Goal: Task Accomplishment & Management: Use online tool/utility

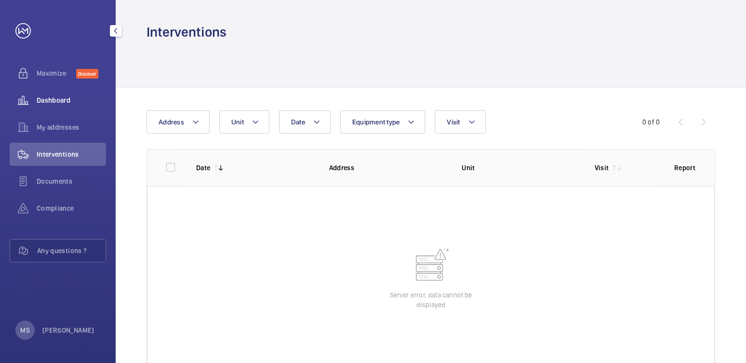
click at [65, 105] on div "Dashboard" at bounding box center [58, 100] width 96 height 23
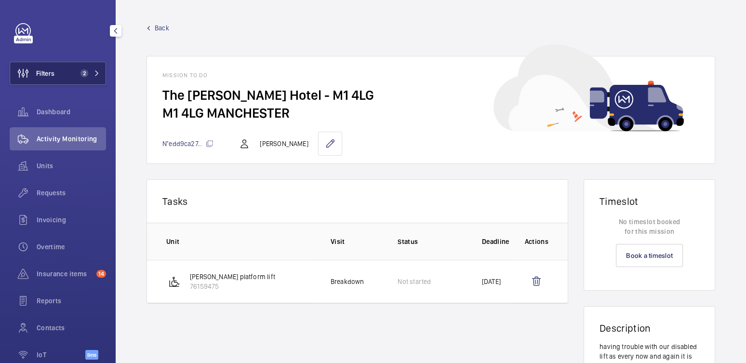
click at [74, 65] on button "Filters 2" at bounding box center [58, 73] width 96 height 23
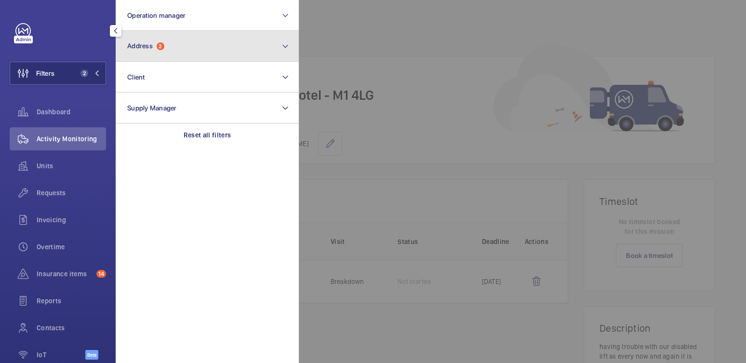
click at [167, 43] on button "Address 2" at bounding box center [207, 46] width 183 height 31
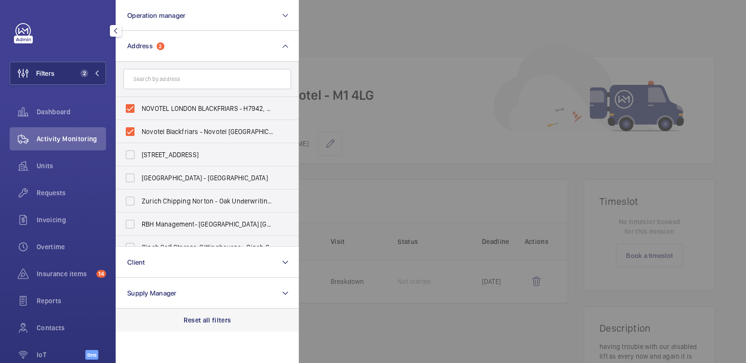
click at [221, 315] on p "Reset all filters" at bounding box center [207, 320] width 48 height 10
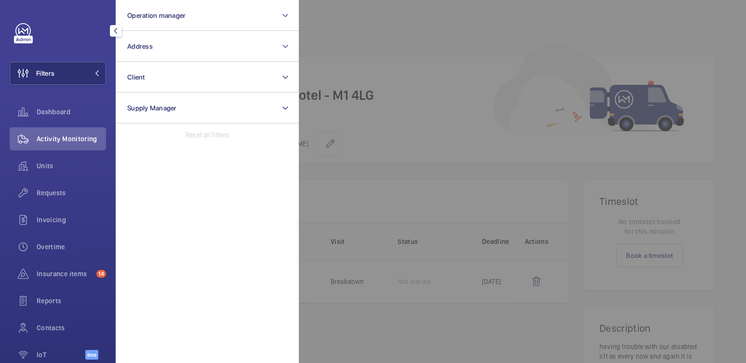
click at [391, 64] on div at bounding box center [672, 181] width 746 height 363
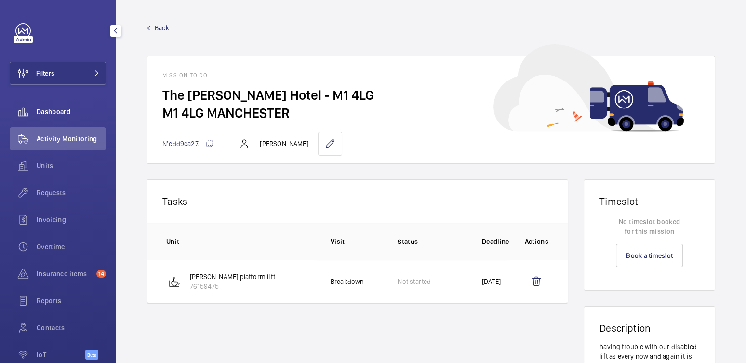
click at [67, 109] on span "Dashboard" at bounding box center [71, 112] width 69 height 10
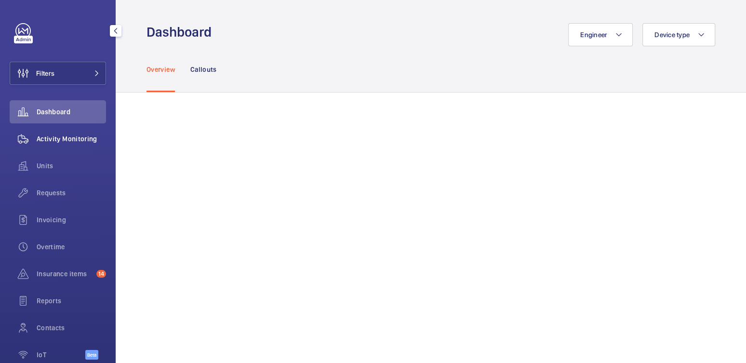
click at [54, 140] on span "Activity Monitoring" at bounding box center [71, 139] width 69 height 10
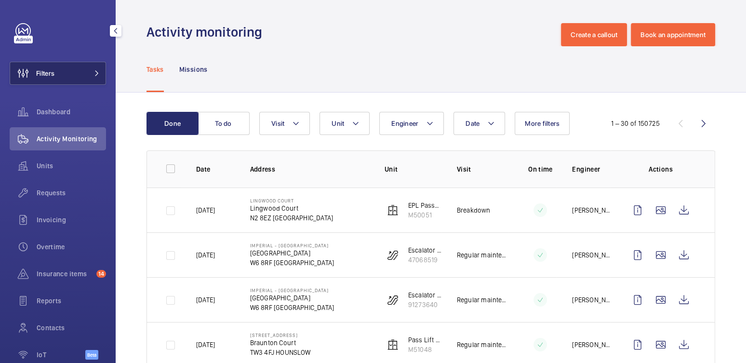
click at [72, 73] on button "Filters" at bounding box center [58, 73] width 96 height 23
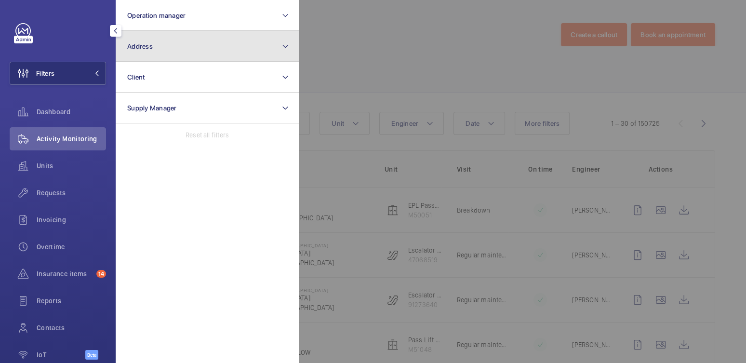
click at [151, 59] on button "Address" at bounding box center [207, 46] width 183 height 31
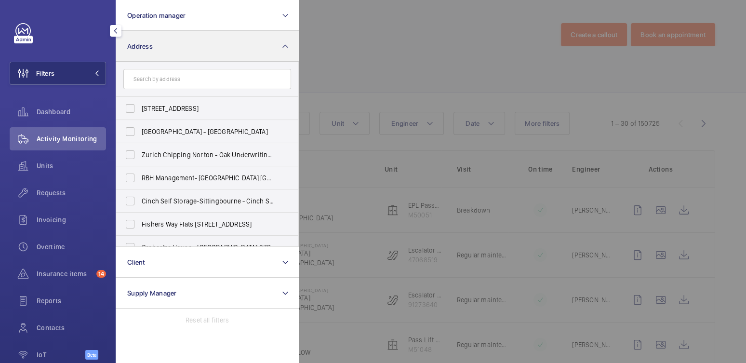
type input "s"
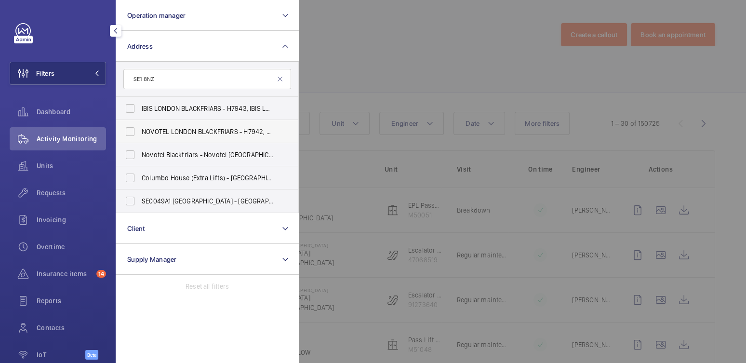
type input "SE1 8NZ"
click at [185, 130] on span "NOVOTEL LONDON BLACKFRIARS - H7942, NOVOTEL LONDON BLACKFRIARS, [STREET_ADDRESS]" at bounding box center [208, 132] width 132 height 10
click at [140, 130] on input "NOVOTEL LONDON BLACKFRIARS - H7942, NOVOTEL LONDON BLACKFRIARS, [STREET_ADDRESS]" at bounding box center [129, 131] width 19 height 19
checkbox input "true"
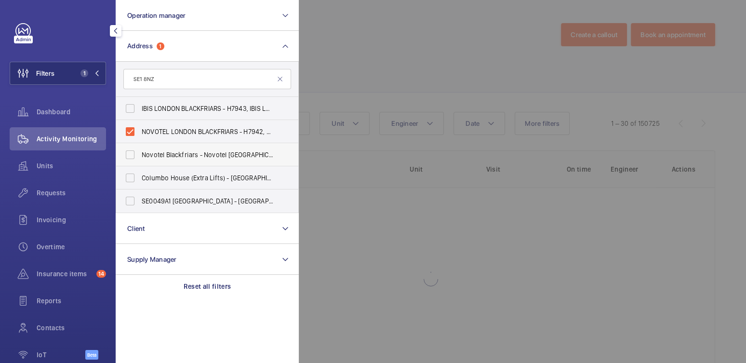
click at [179, 153] on span "Novotel Blackfriars - Novotel [GEOGRAPHIC_DATA]" at bounding box center [208, 155] width 132 height 10
click at [140, 153] on input "Novotel Blackfriars - Novotel [GEOGRAPHIC_DATA]" at bounding box center [129, 154] width 19 height 19
checkbox input "true"
click at [389, 57] on div at bounding box center [672, 181] width 746 height 363
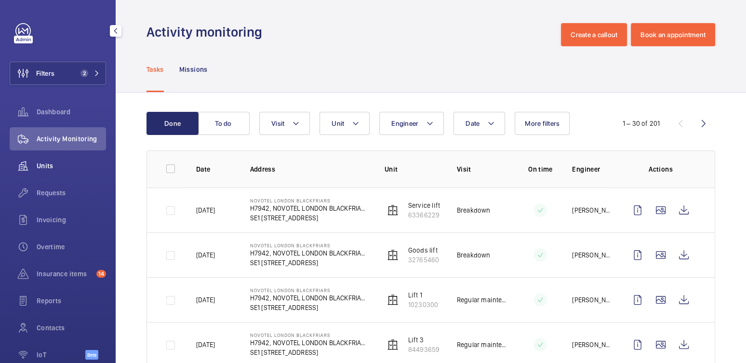
click at [44, 161] on span "Units" at bounding box center [71, 166] width 69 height 10
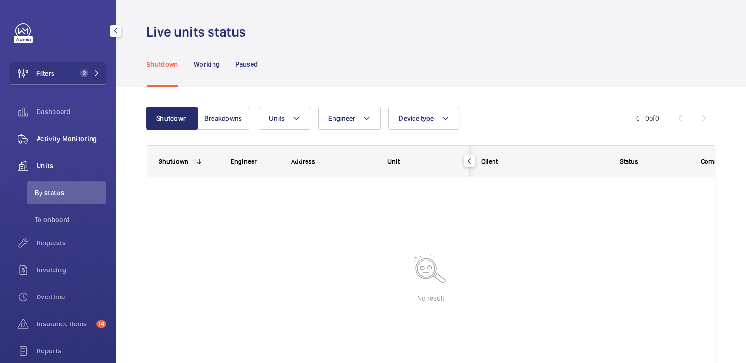
click at [88, 141] on span "Activity Monitoring" at bounding box center [71, 139] width 69 height 10
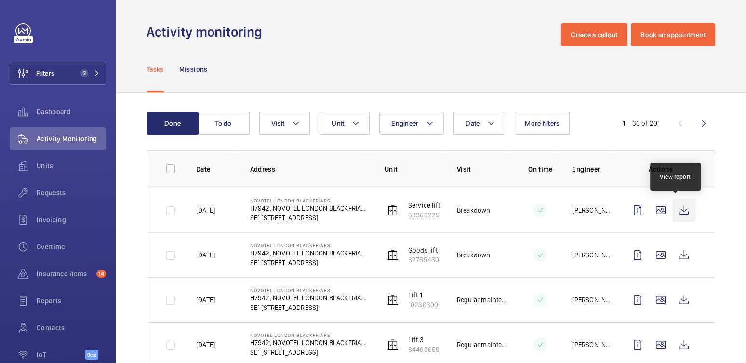
click at [676, 206] on wm-front-icon-button at bounding box center [683, 209] width 23 height 23
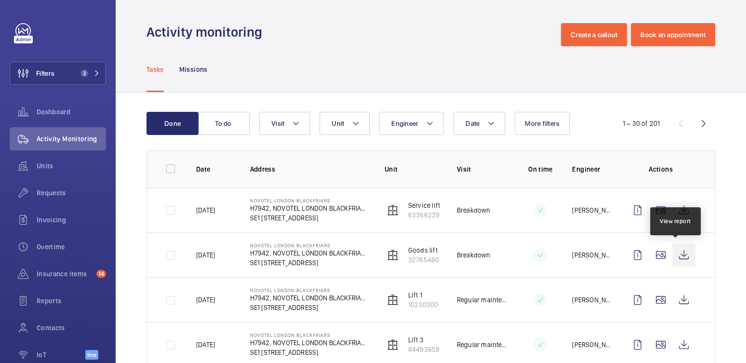
click at [676, 257] on wm-front-icon-button at bounding box center [683, 254] width 23 height 23
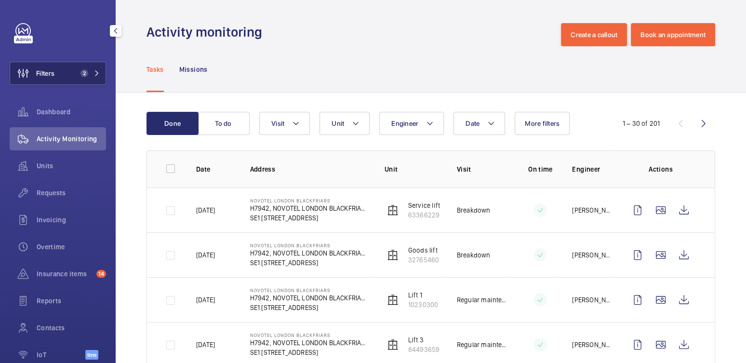
click at [54, 66] on span "Filters" at bounding box center [32, 73] width 44 height 23
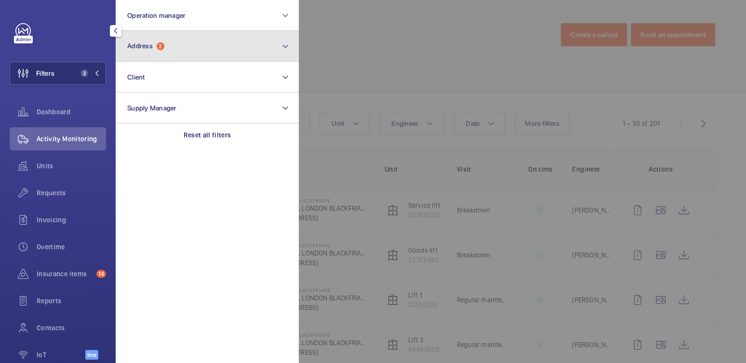
click at [167, 42] on button "Address 2" at bounding box center [207, 46] width 183 height 31
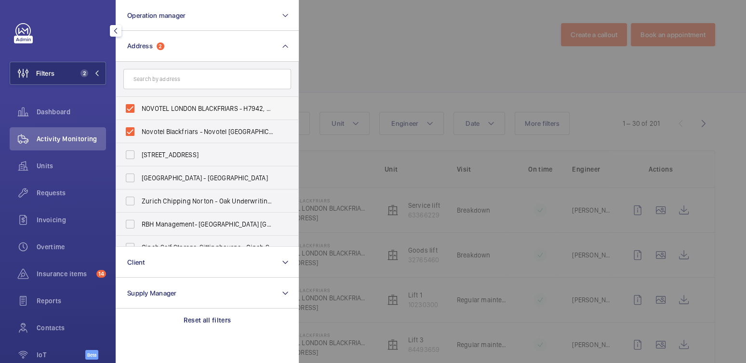
click at [168, 107] on span "NOVOTEL LONDON BLACKFRIARS - H7942, NOVOTEL LONDON BLACKFRIARS, [STREET_ADDRESS]" at bounding box center [208, 109] width 132 height 10
click at [140, 107] on input "NOVOTEL LONDON BLACKFRIARS - H7942, NOVOTEL LONDON BLACKFRIARS, [STREET_ADDRESS]" at bounding box center [129, 108] width 19 height 19
checkbox input "false"
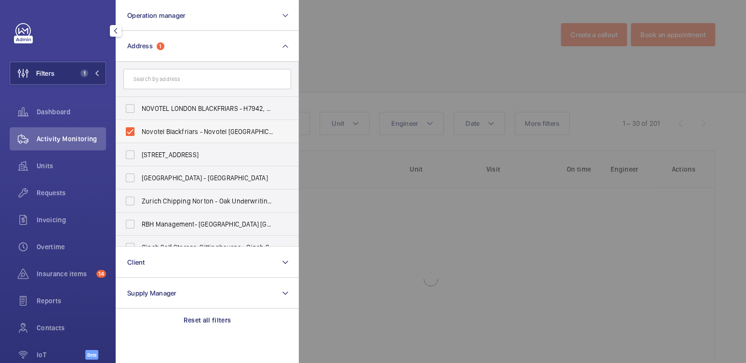
click at [162, 129] on span "Novotel Blackfriars - Novotel [GEOGRAPHIC_DATA]" at bounding box center [208, 132] width 132 height 10
click at [140, 129] on input "Novotel Blackfriars - Novotel [GEOGRAPHIC_DATA]" at bounding box center [129, 131] width 19 height 19
checkbox input "false"
click at [178, 75] on input "text" at bounding box center [207, 79] width 168 height 20
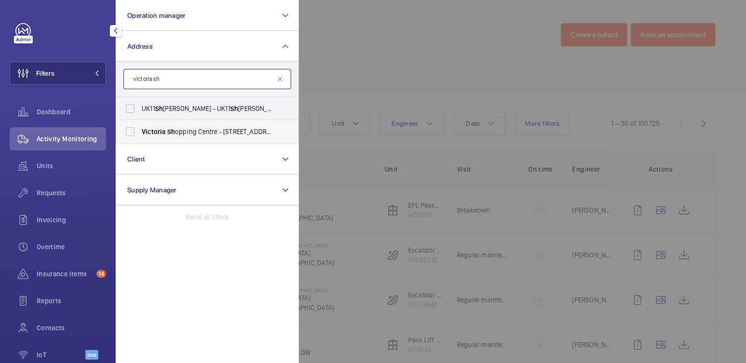
type input "victoria sh"
click at [192, 132] on span "Victoria Sh opping Centre - [STREET_ADDRESS]" at bounding box center [208, 132] width 132 height 10
click at [140, 132] on input "Victoria Sh opping Centre - [STREET_ADDRESS]" at bounding box center [129, 131] width 19 height 19
checkbox input "true"
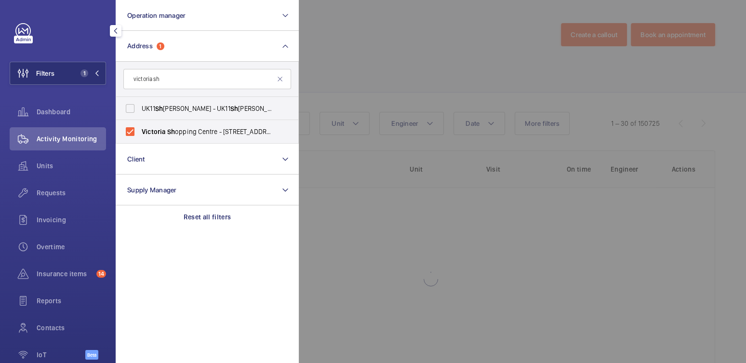
click at [386, 40] on div at bounding box center [672, 181] width 746 height 363
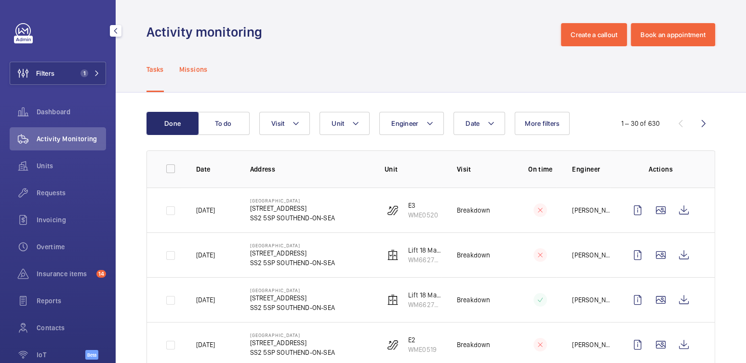
click at [196, 74] on div "Missions" at bounding box center [193, 69] width 28 height 46
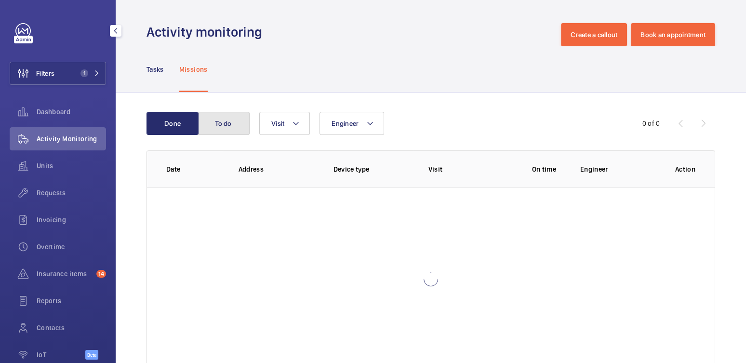
click at [221, 123] on button "To do" at bounding box center [223, 123] width 52 height 23
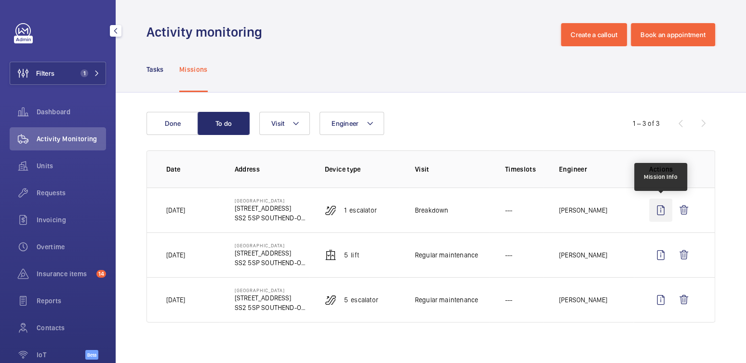
click at [659, 209] on wm-front-icon-button at bounding box center [660, 209] width 23 height 23
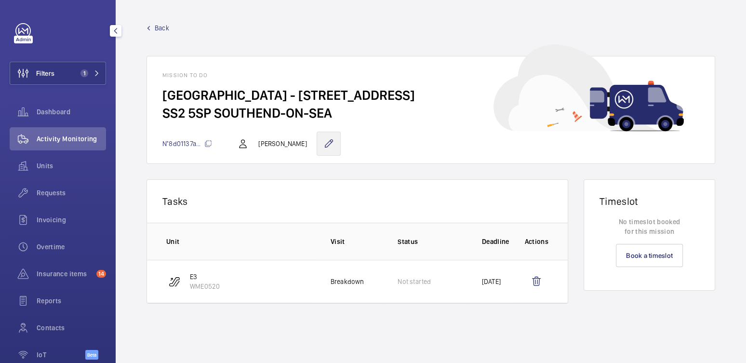
click at [336, 147] on wm-front-icon-button at bounding box center [328, 143] width 24 height 24
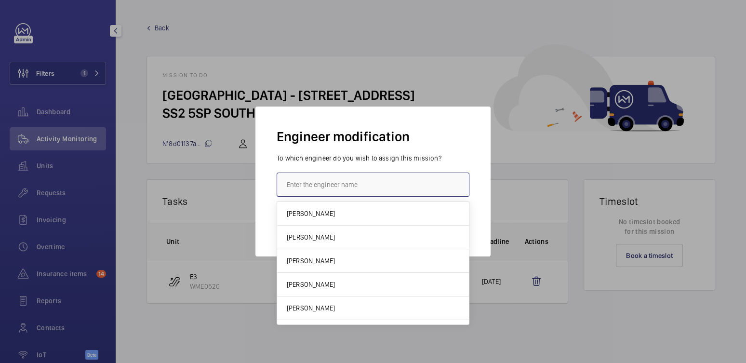
click at [322, 184] on input "text" at bounding box center [372, 184] width 193 height 24
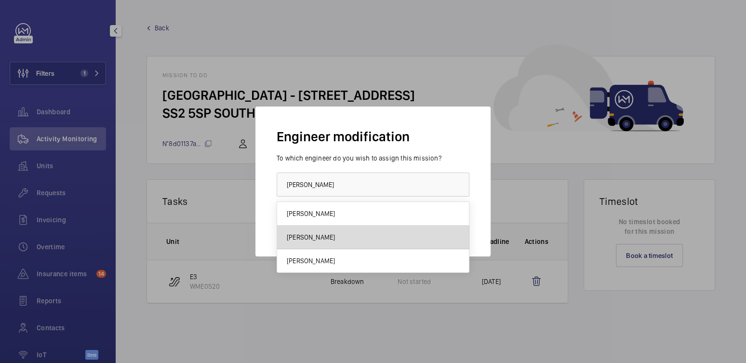
click at [326, 237] on mat-option "[PERSON_NAME]" at bounding box center [373, 237] width 192 height 24
type input "[PERSON_NAME]"
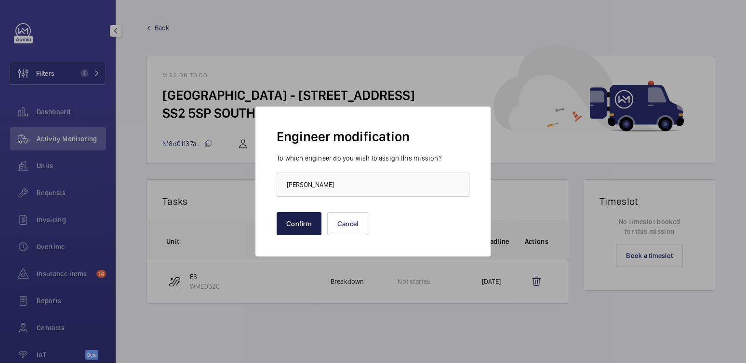
click at [305, 224] on button "Confirm" at bounding box center [298, 223] width 45 height 23
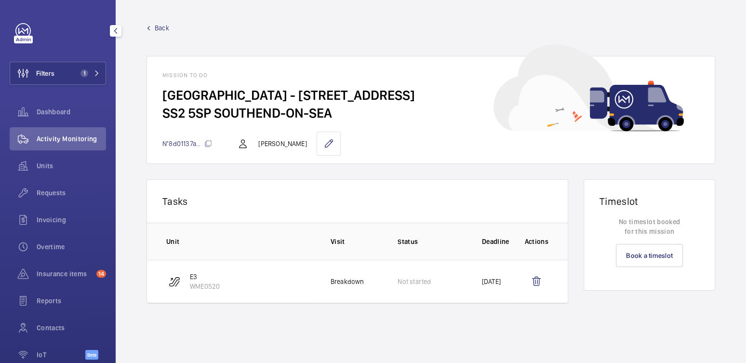
click at [156, 28] on span "Back" at bounding box center [162, 28] width 14 height 10
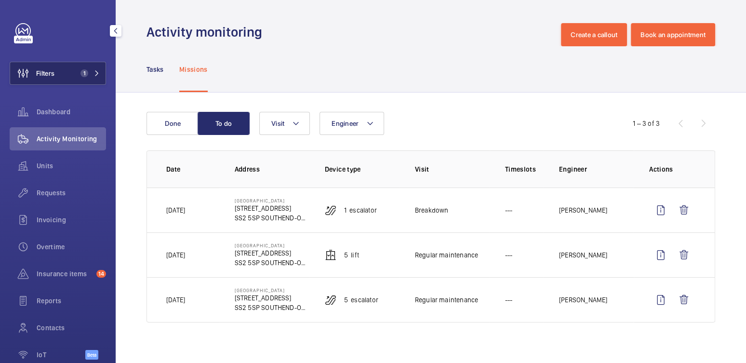
click at [80, 74] on span "1" at bounding box center [84, 73] width 8 height 8
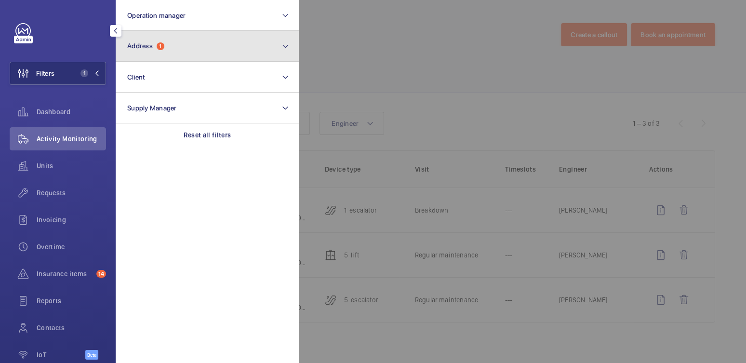
click at [148, 54] on button "Address 1" at bounding box center [207, 46] width 183 height 31
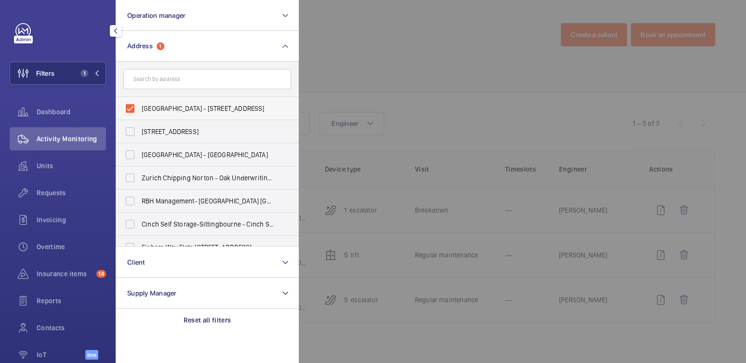
drag, startPoint x: 166, startPoint y: 104, endPoint x: 178, endPoint y: 104, distance: 12.0
click at [166, 104] on span "[GEOGRAPHIC_DATA] - [STREET_ADDRESS]" at bounding box center [208, 109] width 132 height 10
click at [140, 104] on input "[GEOGRAPHIC_DATA] - [STREET_ADDRESS]" at bounding box center [129, 108] width 19 height 19
checkbox input "false"
click at [372, 50] on div at bounding box center [672, 181] width 746 height 363
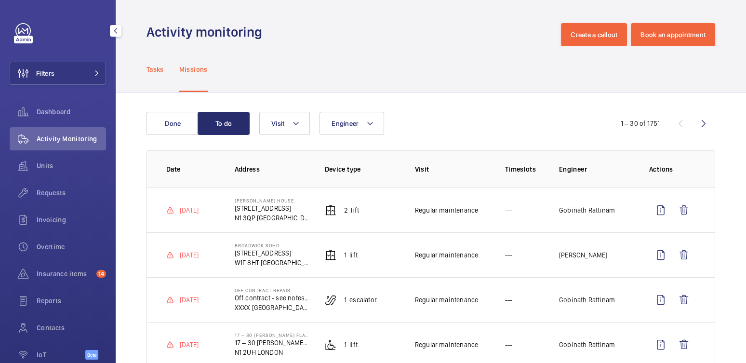
click at [152, 70] on p "Tasks" at bounding box center [154, 70] width 17 height 10
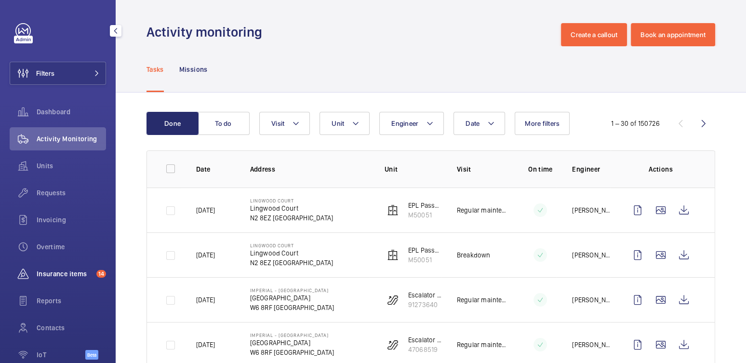
click at [71, 278] on span "Insurance items" at bounding box center [65, 274] width 56 height 10
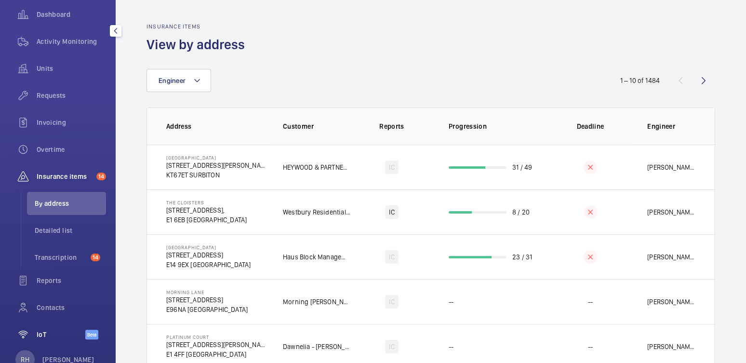
scroll to position [126, 0]
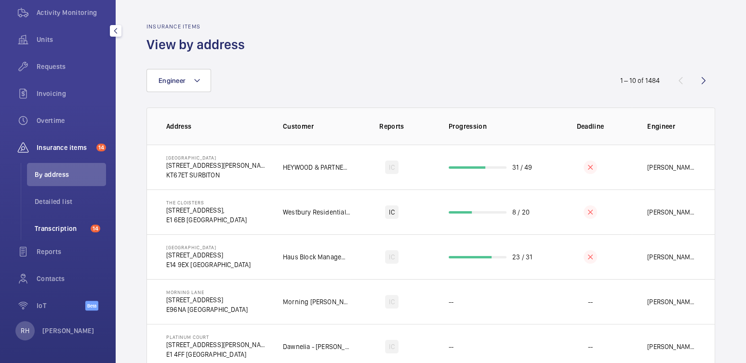
click at [62, 236] on li "Transcription 14" at bounding box center [66, 228] width 79 height 23
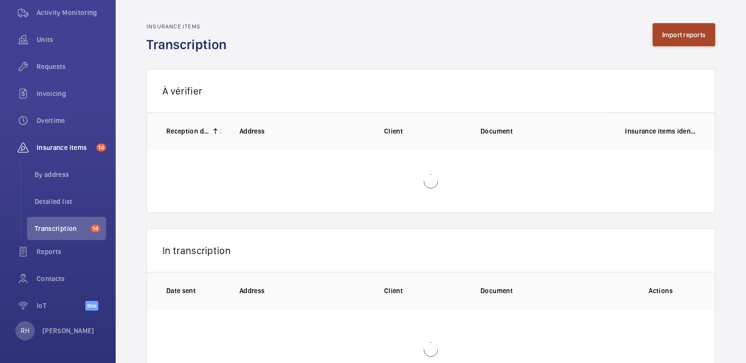
click at [677, 34] on button "Import reports" at bounding box center [683, 34] width 63 height 23
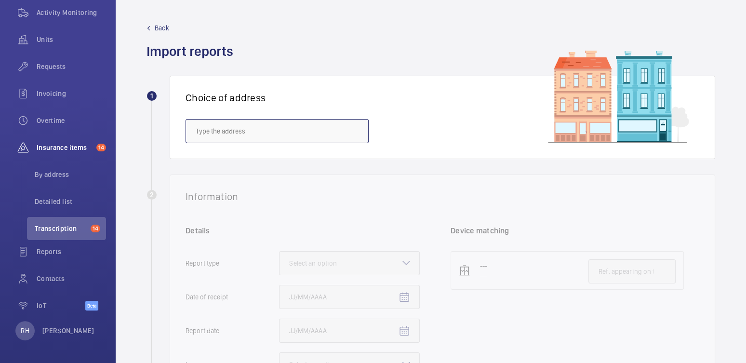
click at [282, 131] on input "text" at bounding box center [276, 131] width 183 height 24
click at [290, 156] on span "UK87 Shurgard Dover - UK87 [STREET_ADDRESS]" at bounding box center [268, 160] width 144 height 10
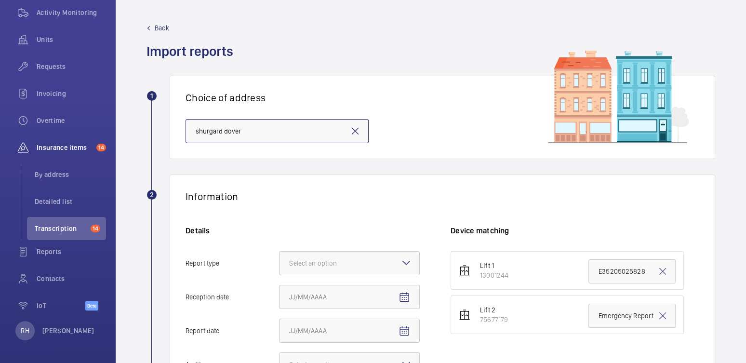
type input "UK87 Shurgard Dover - UK87 [STREET_ADDRESS]"
click at [166, 26] on span "Back" at bounding box center [162, 28] width 14 height 10
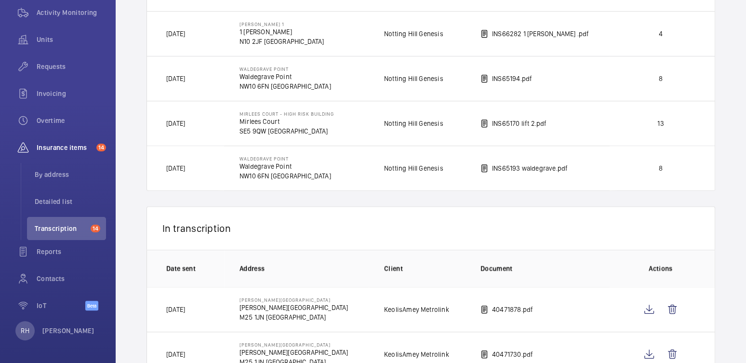
scroll to position [676, 0]
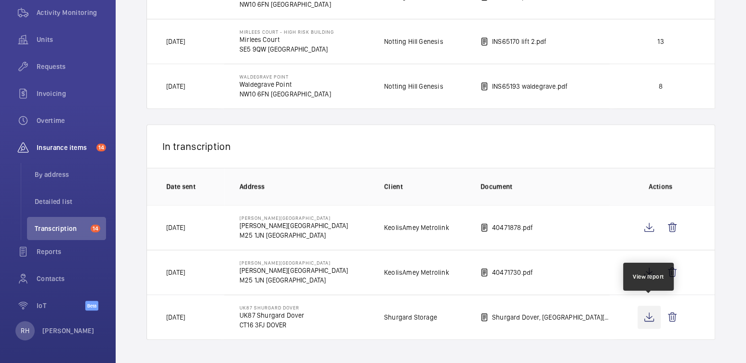
click at [645, 308] on wm-front-icon-button at bounding box center [648, 316] width 23 height 23
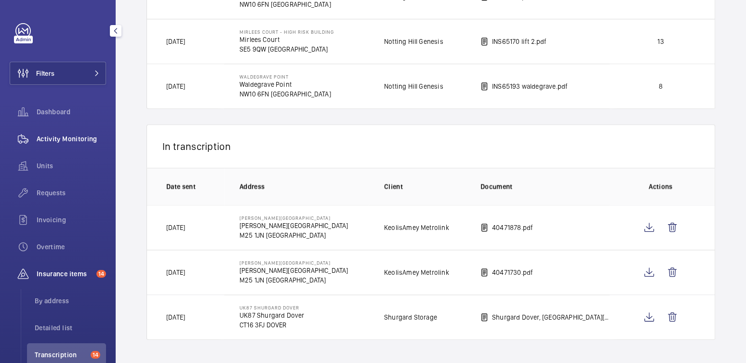
click at [71, 143] on span "Activity Monitoring" at bounding box center [71, 139] width 69 height 10
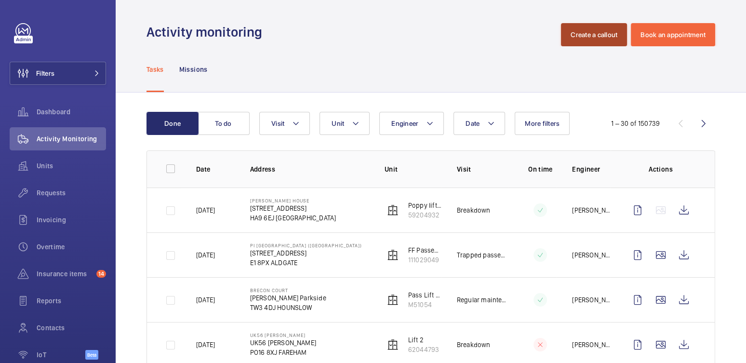
click at [585, 35] on button "Create a callout" at bounding box center [594, 34] width 66 height 23
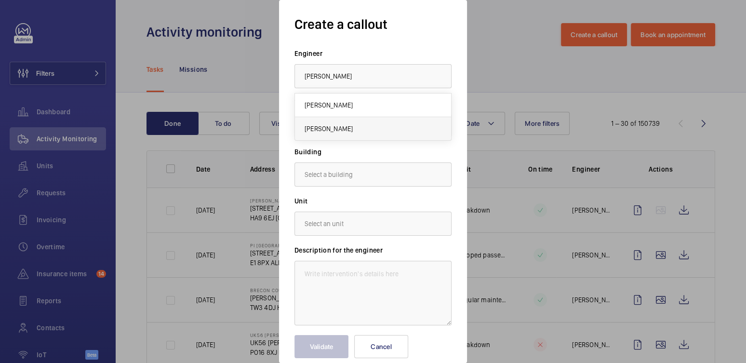
click at [338, 127] on span "[PERSON_NAME]" at bounding box center [328, 129] width 48 height 10
type input "[PERSON_NAME]"
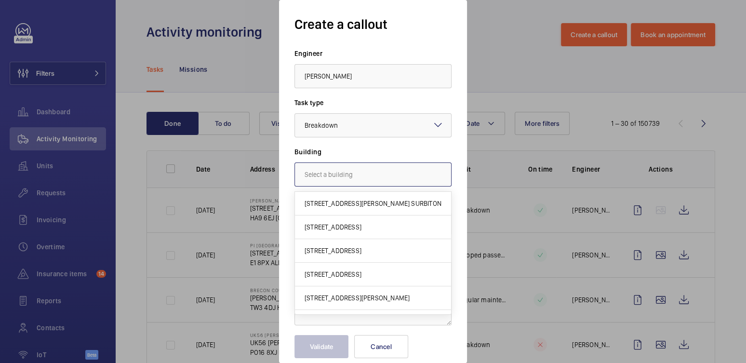
click at [343, 172] on input "text" at bounding box center [372, 174] width 157 height 24
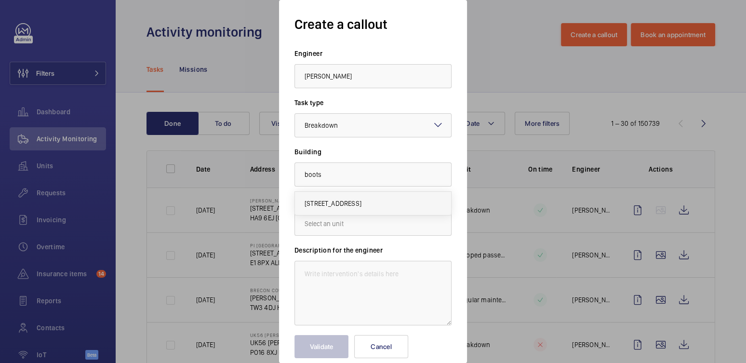
click at [352, 207] on span "[STREET_ADDRESS]" at bounding box center [332, 203] width 57 height 10
type input "[STREET_ADDRESS]"
click at [346, 222] on input "text" at bounding box center [372, 223] width 157 height 24
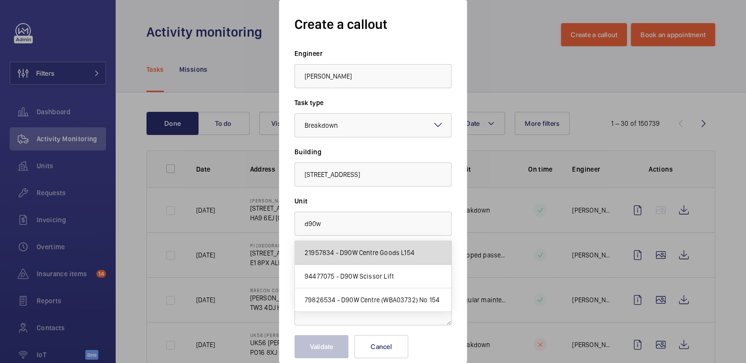
click at [380, 257] on span "21957834 - D90W Centre Goods L154" at bounding box center [359, 253] width 110 height 10
type input "21957834 - D90W Centre Goods L154"
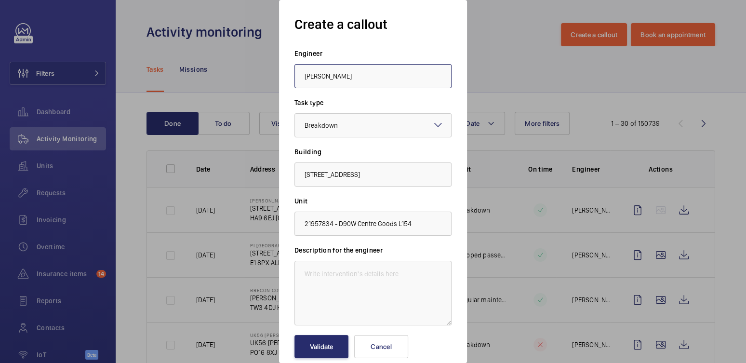
click at [380, 78] on input "[PERSON_NAME]" at bounding box center [372, 76] width 157 height 24
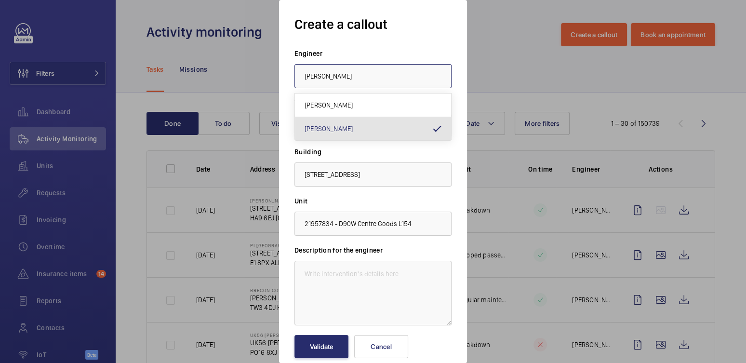
drag, startPoint x: 372, startPoint y: 73, endPoint x: 259, endPoint y: 72, distance: 113.2
click at [259, 72] on div "Create a callout Engineer [PERSON_NAME] Task type Select a task type × Breakdow…" at bounding box center [373, 181] width 746 height 363
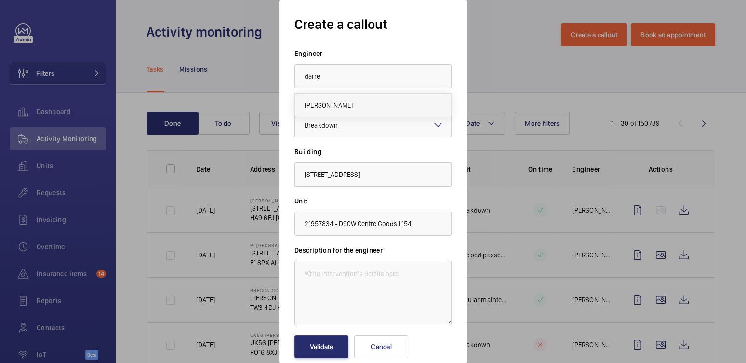
click at [340, 106] on span "[PERSON_NAME]" at bounding box center [328, 105] width 48 height 10
type input "[PERSON_NAME]"
click at [372, 289] on textarea at bounding box center [372, 293] width 157 height 65
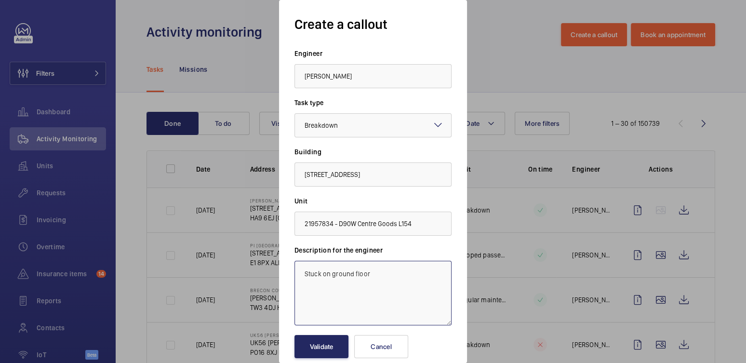
type textarea "Stuck on ground floor"
click at [328, 344] on button "Validate" at bounding box center [321, 346] width 54 height 23
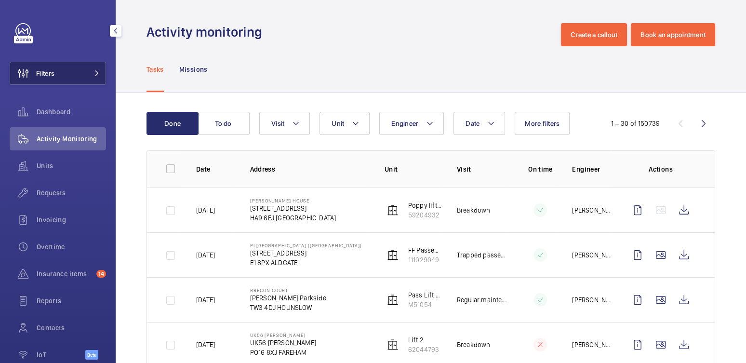
click at [63, 73] on button "Filters" at bounding box center [58, 73] width 96 height 23
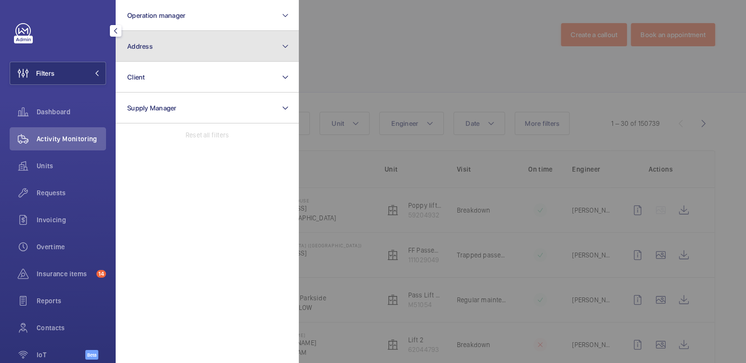
click at [159, 54] on button "Address" at bounding box center [207, 46] width 183 height 31
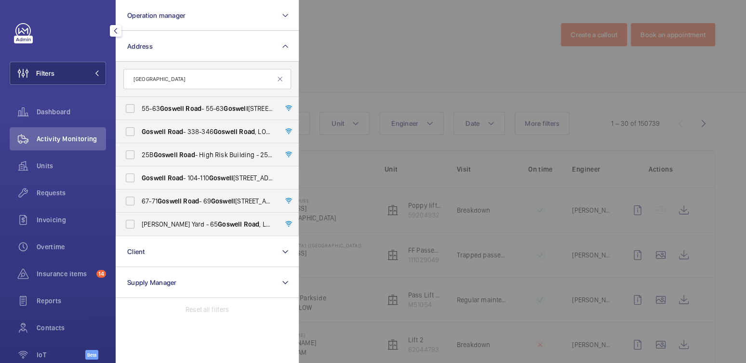
type input "[GEOGRAPHIC_DATA]"
click at [183, 177] on span "[GEOGRAPHIC_DATA] - [STREET_ADDRESS]" at bounding box center [208, 178] width 132 height 10
click at [140, 177] on input "[GEOGRAPHIC_DATA] - [STREET_ADDRESS]" at bounding box center [129, 177] width 19 height 19
checkbox input "true"
click at [407, 60] on div at bounding box center [672, 181] width 746 height 363
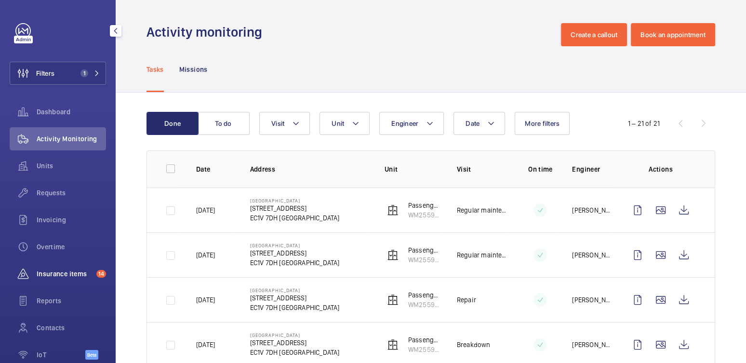
click at [70, 273] on span "Insurance items" at bounding box center [65, 274] width 56 height 10
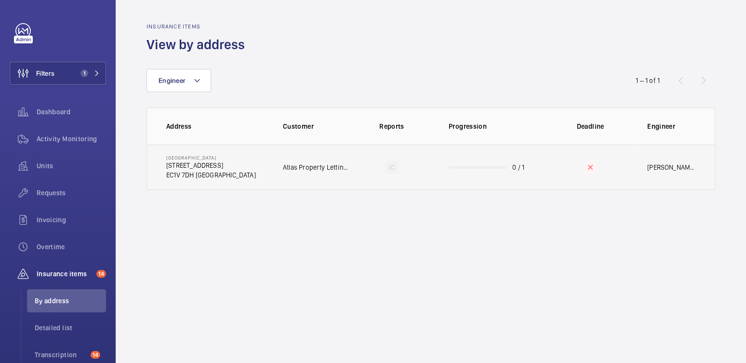
click at [550, 166] on td at bounding box center [590, 166] width 83 height 45
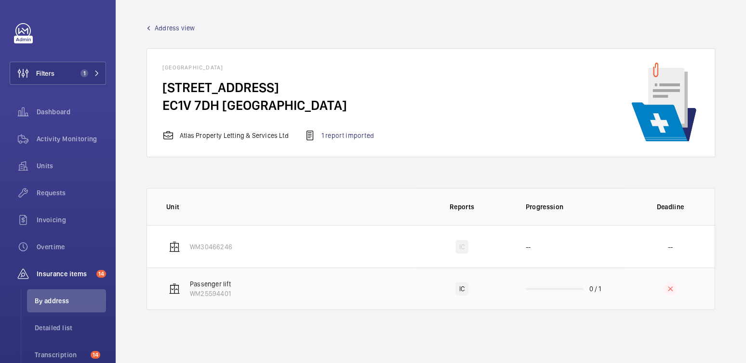
click at [618, 290] on td "0 / 1" at bounding box center [568, 288] width 116 height 42
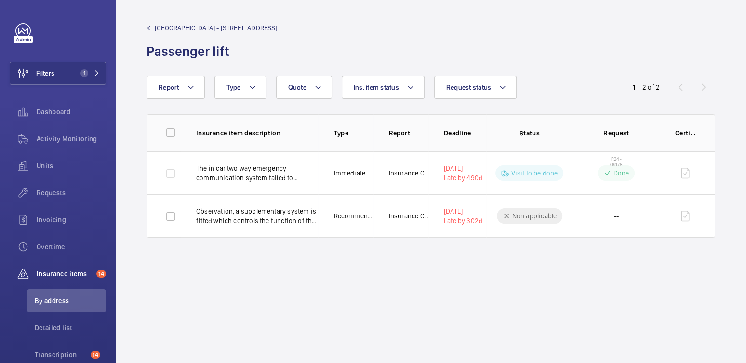
click at [186, 24] on span "[GEOGRAPHIC_DATA] - [STREET_ADDRESS]" at bounding box center [216, 28] width 123 height 10
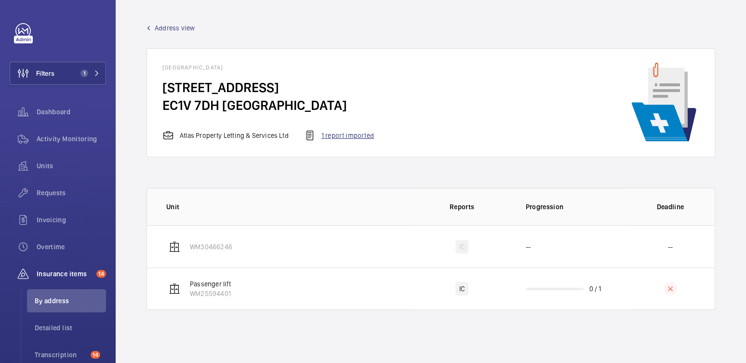
click at [344, 134] on div "1 report imported" at bounding box center [339, 136] width 70 height 12
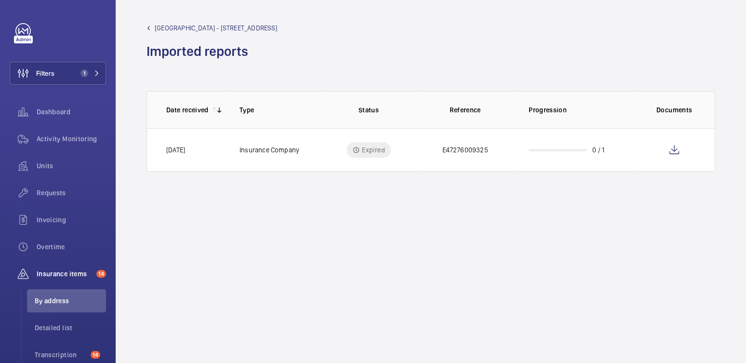
click at [194, 31] on span "[GEOGRAPHIC_DATA] - [STREET_ADDRESS]" at bounding box center [216, 28] width 123 height 10
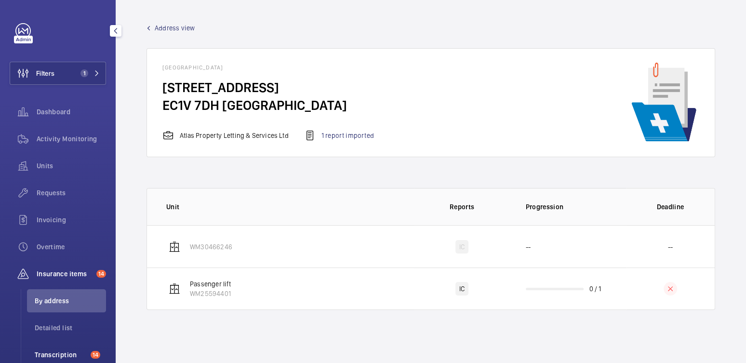
click at [71, 351] on span "Transcription" at bounding box center [61, 355] width 52 height 10
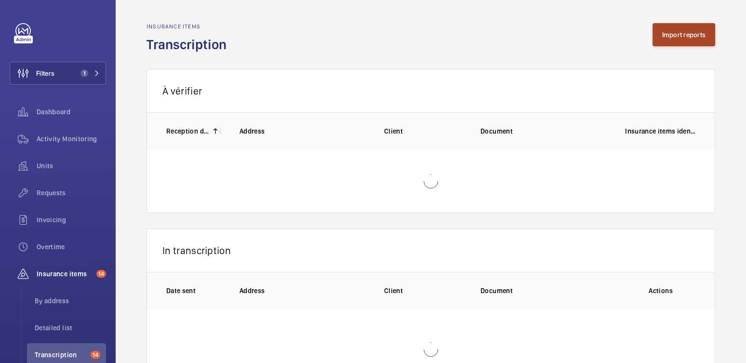
click at [672, 34] on button "Import reports" at bounding box center [683, 34] width 63 height 23
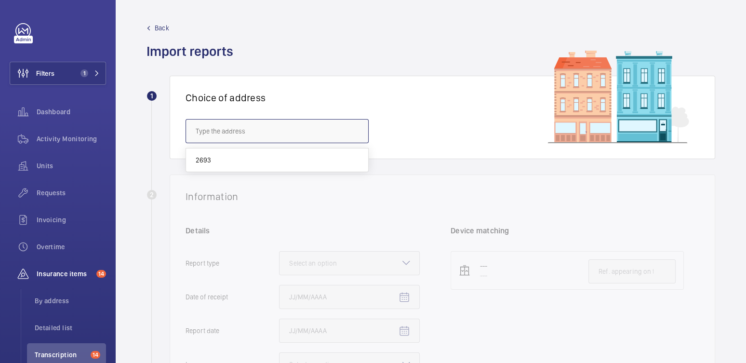
click at [254, 136] on input "text" at bounding box center [276, 131] width 183 height 24
click at [257, 153] on mat-option "[GEOGRAPHIC_DATA] - [STREET_ADDRESS]" at bounding box center [277, 159] width 182 height 23
type input "[GEOGRAPHIC_DATA] - [STREET_ADDRESS]"
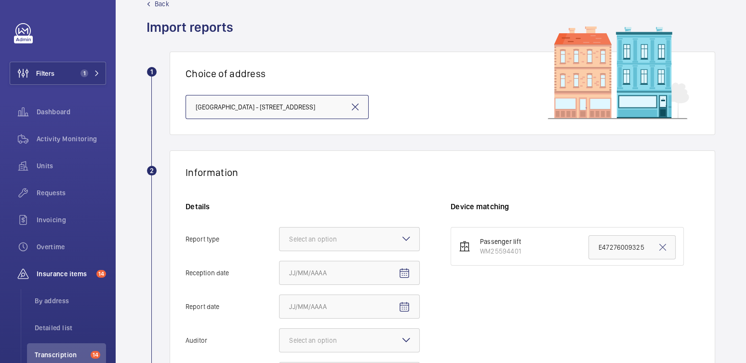
scroll to position [80, 0]
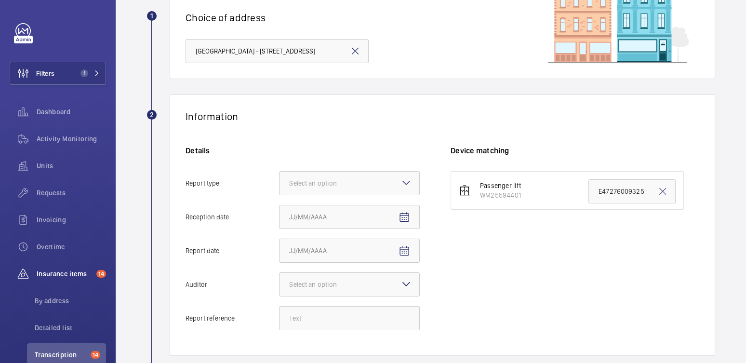
click at [406, 184] on mat-icon at bounding box center [406, 183] width 12 height 12
click at [279, 184] on input "Report type Select an option" at bounding box center [279, 182] width 0 height 23
click at [384, 218] on div "Insurance company" at bounding box center [349, 213] width 140 height 24
click at [279, 195] on input "Report type Select an option Insurance company Consultant" at bounding box center [279, 182] width 0 height 23
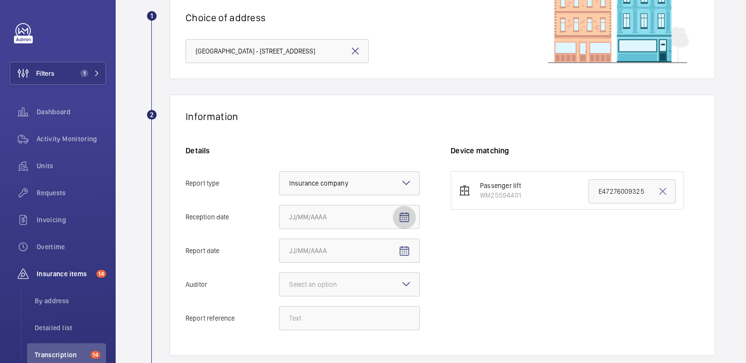
click at [409, 223] on span "Open calendar" at bounding box center [404, 217] width 23 height 23
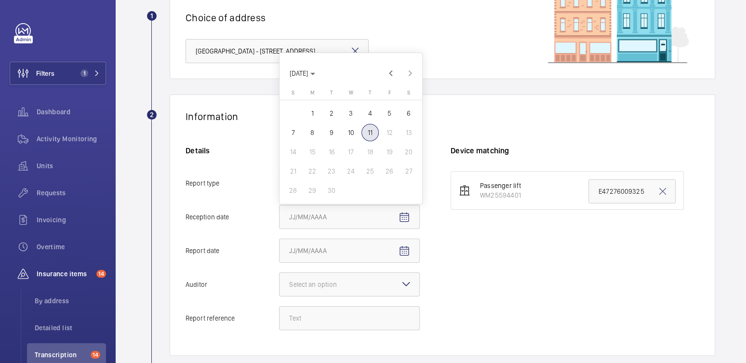
click at [368, 137] on span "11" at bounding box center [369, 132] width 17 height 17
type input "[DATE]"
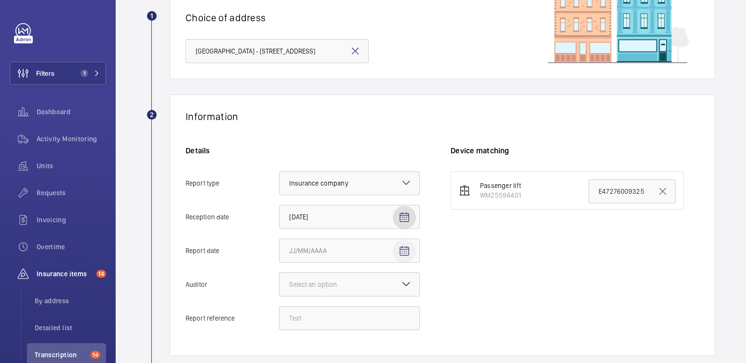
click at [406, 254] on mat-icon "Open calendar" at bounding box center [404, 251] width 12 height 12
click at [395, 104] on span "Previous month" at bounding box center [390, 106] width 19 height 19
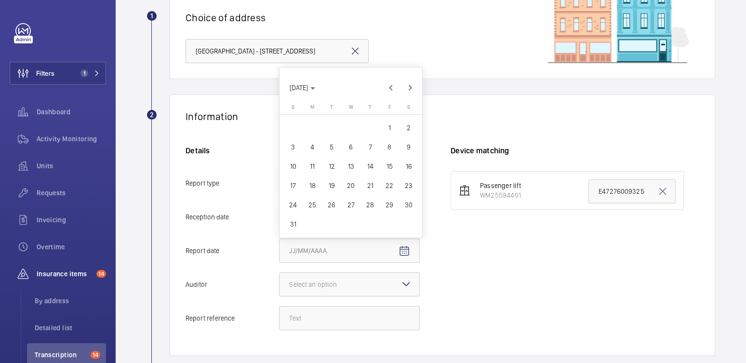
click at [390, 97] on mat-calendar "[DATE] [DATE] [DATE] S [DATE] M [DATE] T [DATE] W [DATE] T [DATE] F [DATE] S [D…" at bounding box center [350, 152] width 143 height 170
click at [391, 93] on span "Previous month" at bounding box center [390, 87] width 19 height 19
click at [390, 108] on span "Previous month" at bounding box center [390, 106] width 19 height 19
click at [371, 150] on span "1" at bounding box center [369, 146] width 17 height 17
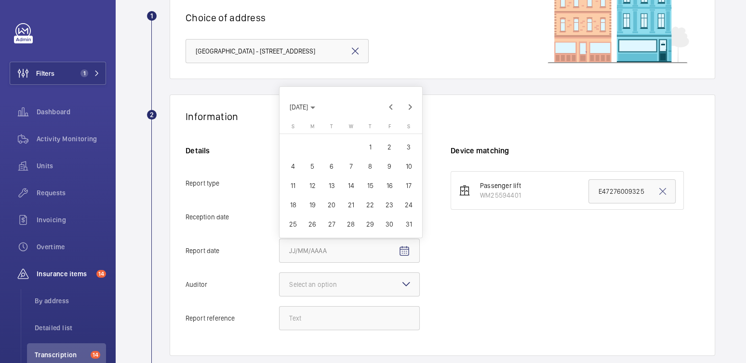
type input "[DATE]"
click at [408, 282] on mat-icon at bounding box center [406, 284] width 12 height 12
click at [279, 282] on input "Auditor Select an option" at bounding box center [279, 284] width 0 height 23
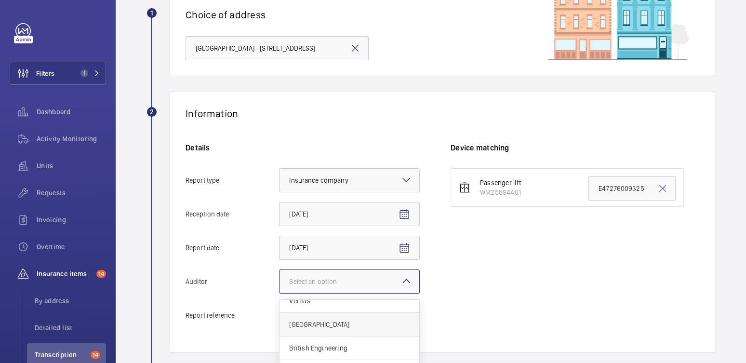
scroll to position [92, 0]
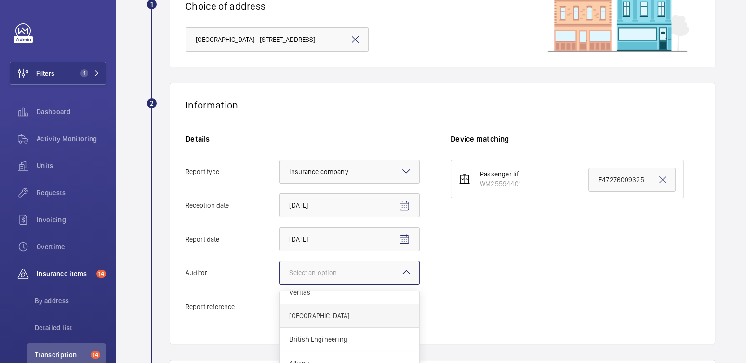
click at [337, 318] on span "[GEOGRAPHIC_DATA]" at bounding box center [349, 316] width 120 height 10
click at [279, 284] on input "Auditor Select an option Veritas Zurich British Engineering Allianz Other" at bounding box center [279, 272] width 0 height 23
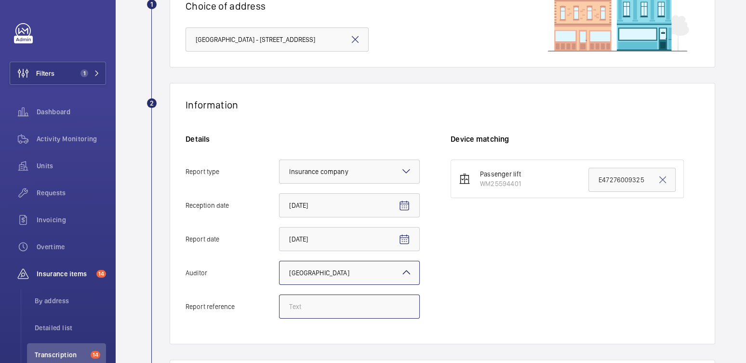
click at [326, 306] on input "Report reference" at bounding box center [349, 306] width 141 height 24
paste input "6353357/10"
type input "6353357/10"
click at [656, 181] on mat-icon at bounding box center [662, 180] width 12 height 12
paste input "6353357/10"
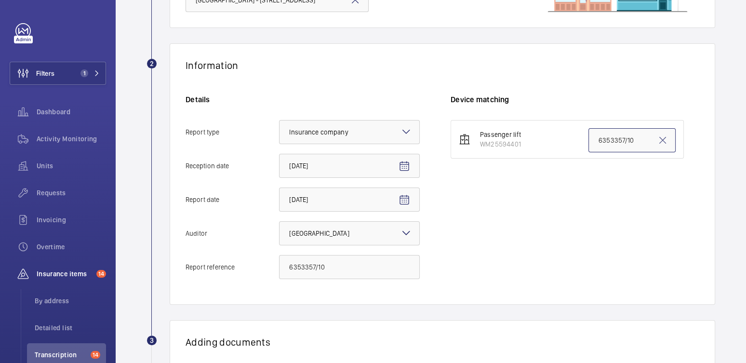
scroll to position [258, 0]
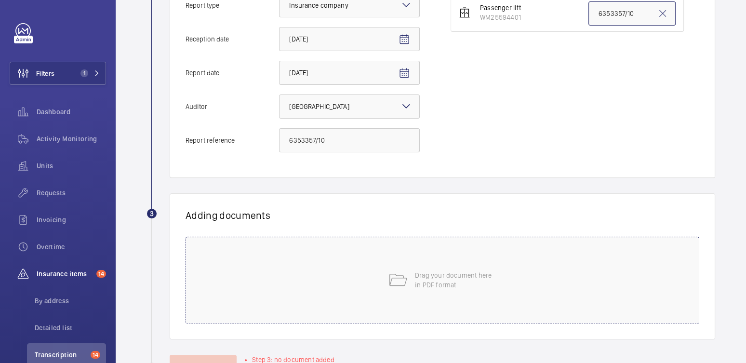
type input "6353357/10"
click at [523, 275] on div "Drag your document here in PDF format" at bounding box center [441, 279] width 513 height 87
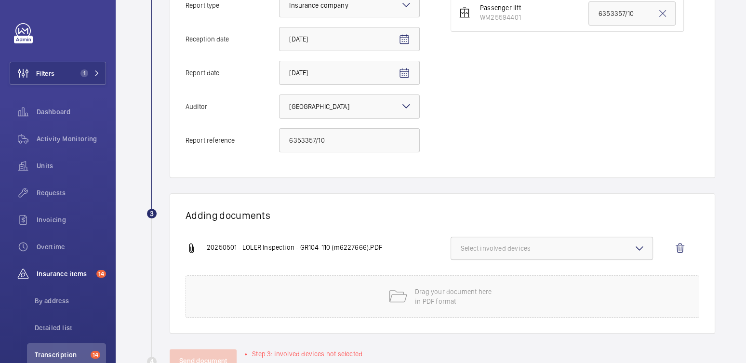
click at [524, 248] on span "Select involved devices" at bounding box center [551, 248] width 182 height 10
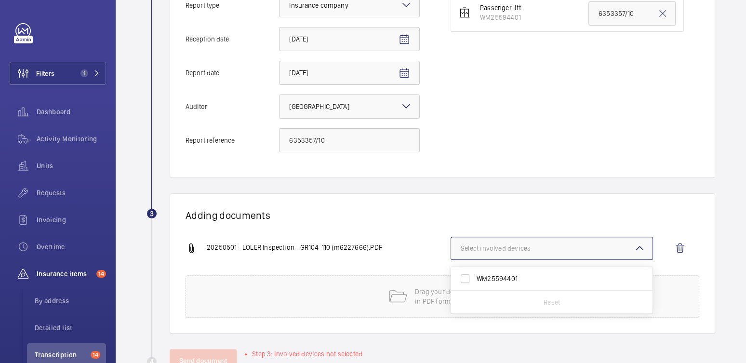
click at [488, 277] on span "WM25594401" at bounding box center [552, 279] width 152 height 10
click at [474, 277] on input "WM25594401" at bounding box center [464, 278] width 19 height 19
checkbox input "true"
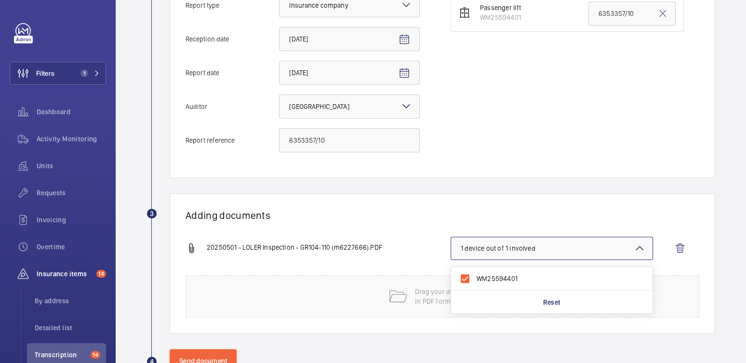
click at [413, 205] on div "Adding documents 20250501 - LOLER Inspection - GR104-110 (m6227666).PDF 1 devic…" at bounding box center [442, 263] width 545 height 140
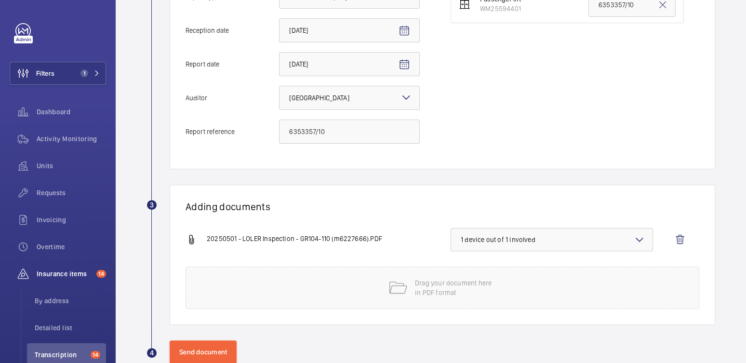
scroll to position [277, 0]
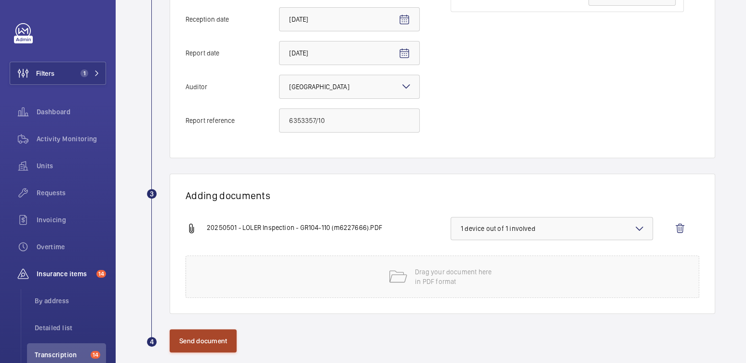
click at [217, 336] on button "Send document" at bounding box center [203, 340] width 67 height 23
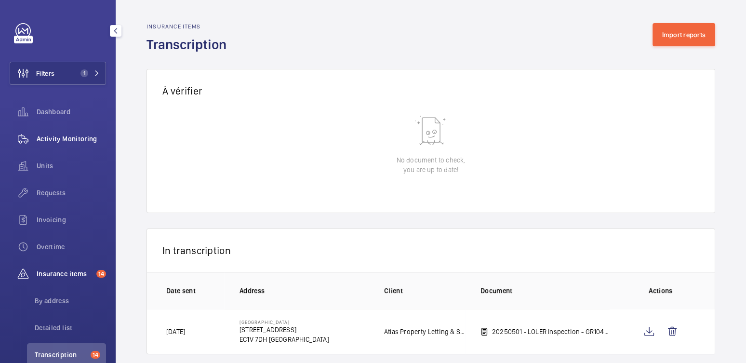
click at [61, 138] on span "Activity Monitoring" at bounding box center [71, 139] width 69 height 10
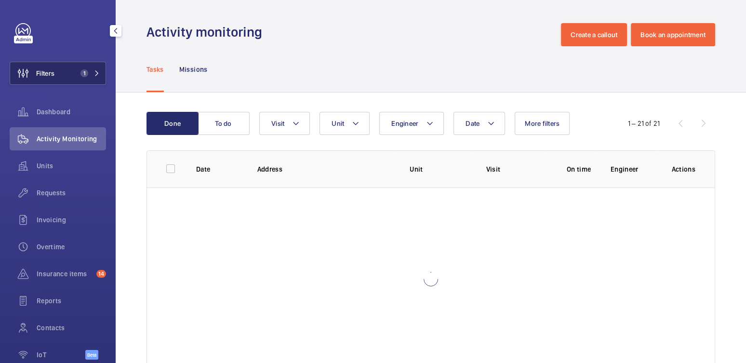
click at [77, 77] on span "1" at bounding box center [83, 73] width 12 height 8
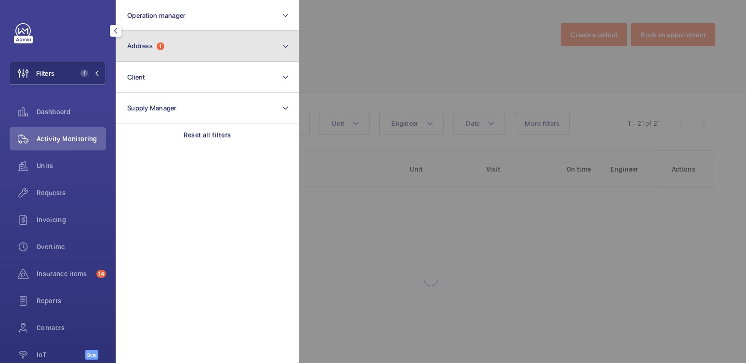
click at [201, 50] on button "Address 1" at bounding box center [207, 46] width 183 height 31
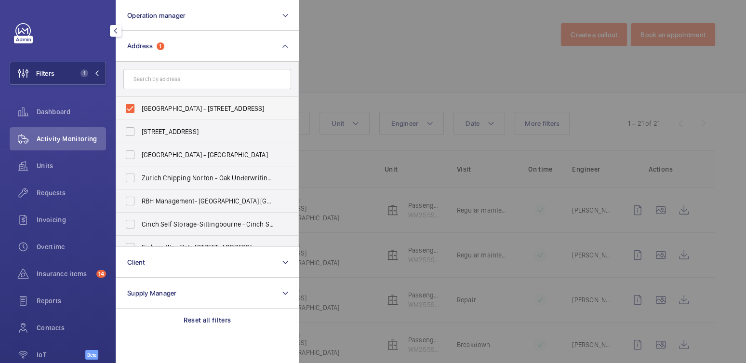
click at [167, 105] on span "[GEOGRAPHIC_DATA] - [STREET_ADDRESS]" at bounding box center [208, 109] width 132 height 10
click at [140, 105] on input "[GEOGRAPHIC_DATA] - [STREET_ADDRESS]" at bounding box center [129, 108] width 19 height 19
checkbox input "false"
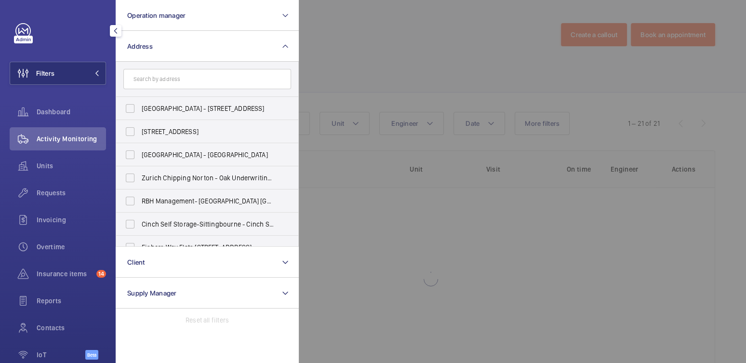
click at [457, 34] on div at bounding box center [672, 181] width 746 height 363
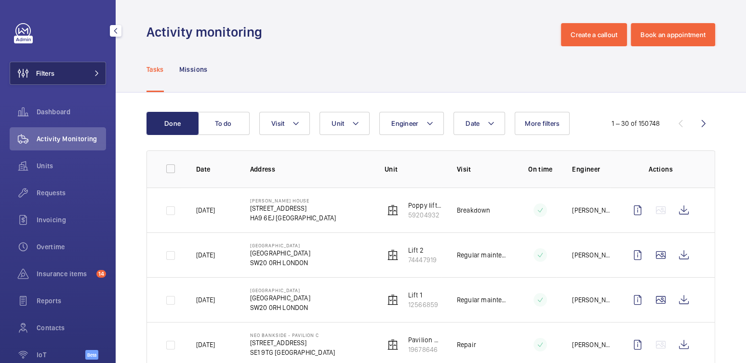
click at [55, 75] on button "Filters" at bounding box center [58, 73] width 96 height 23
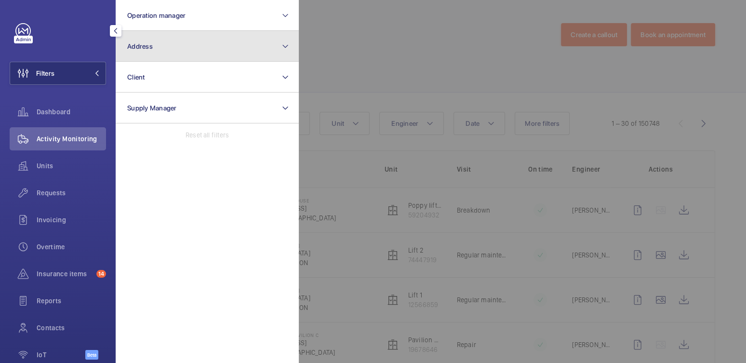
click at [192, 52] on button "Address" at bounding box center [207, 46] width 183 height 31
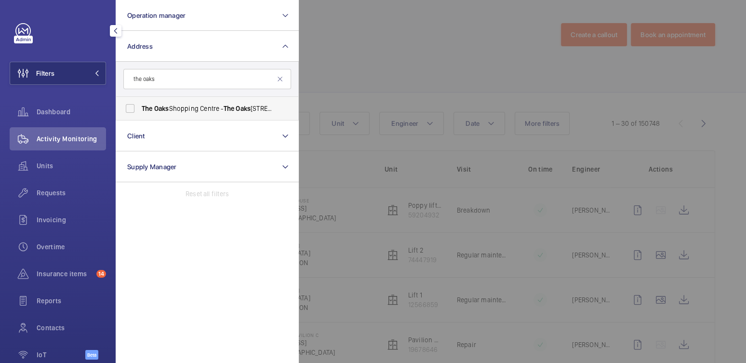
type input "the oaks"
click at [189, 113] on label "[GEOGRAPHIC_DATA] - [GEOGRAPHIC_DATA]" at bounding box center [200, 108] width 168 height 23
click at [140, 113] on input "[GEOGRAPHIC_DATA] - [GEOGRAPHIC_DATA]" at bounding box center [129, 108] width 19 height 19
checkbox input "true"
click at [443, 35] on div at bounding box center [672, 181] width 746 height 363
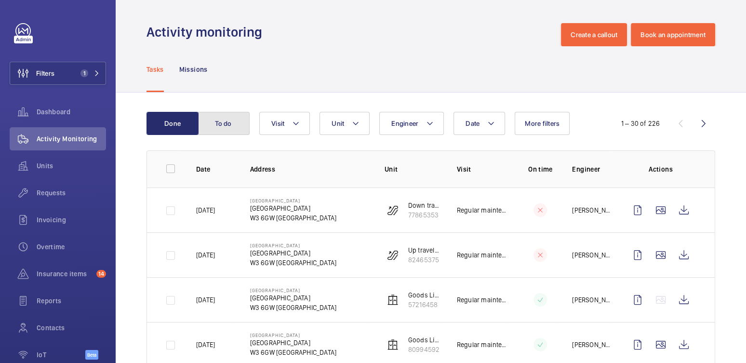
click at [230, 125] on button "To do" at bounding box center [223, 123] width 52 height 23
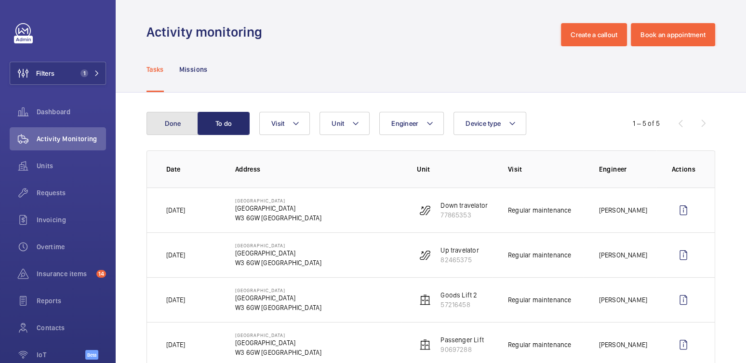
click at [184, 126] on button "Done" at bounding box center [172, 123] width 52 height 23
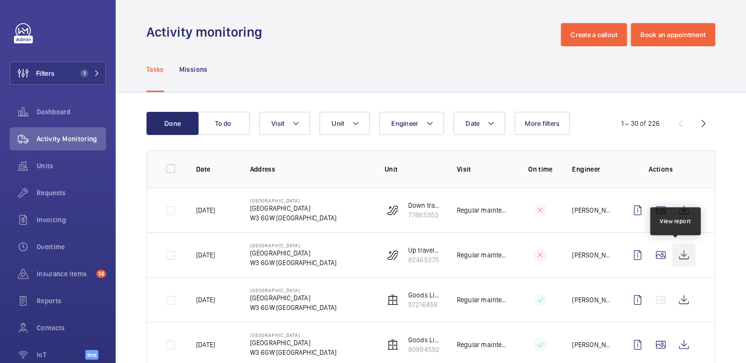
click at [673, 254] on wm-front-icon-button at bounding box center [683, 254] width 23 height 23
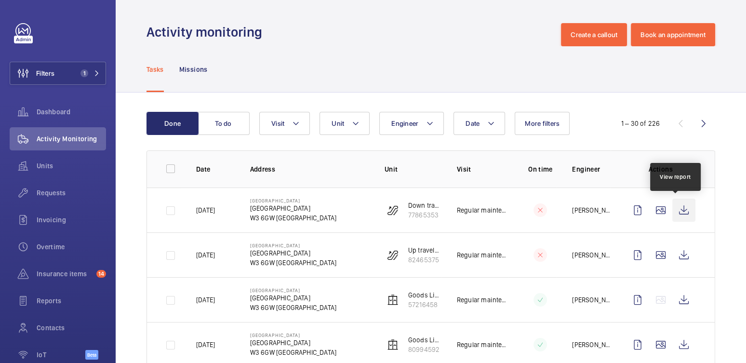
click at [676, 211] on wm-front-icon-button at bounding box center [683, 209] width 23 height 23
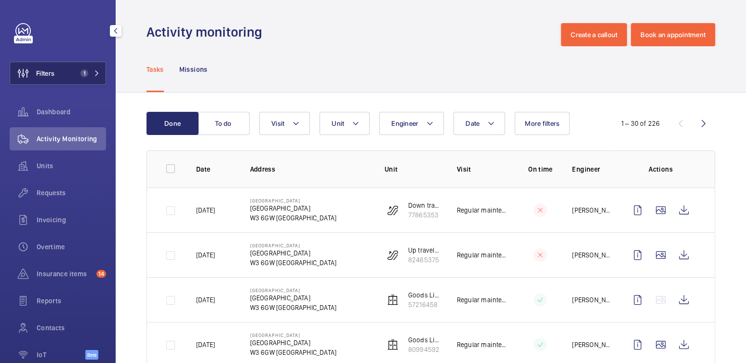
click at [60, 69] on button "Filters 1" at bounding box center [58, 73] width 96 height 23
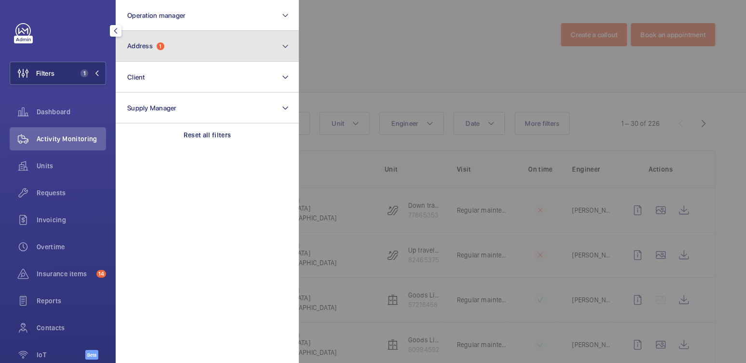
click at [156, 54] on button "Address 1" at bounding box center [207, 46] width 183 height 31
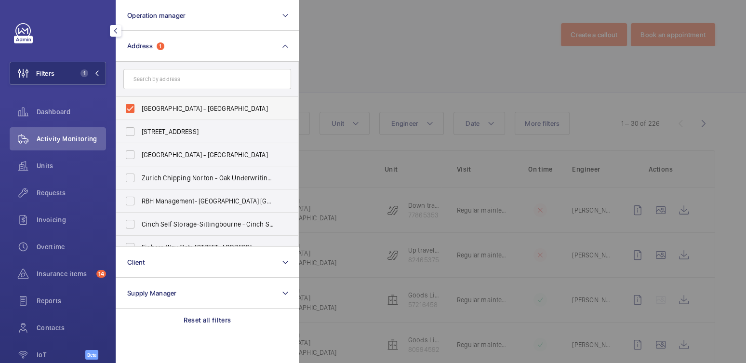
click at [150, 109] on span "[GEOGRAPHIC_DATA] - [GEOGRAPHIC_DATA]" at bounding box center [208, 109] width 132 height 10
click at [140, 109] on input "[GEOGRAPHIC_DATA] - [GEOGRAPHIC_DATA]" at bounding box center [129, 108] width 19 height 19
checkbox input "false"
click at [155, 77] on input "text" at bounding box center [207, 79] width 168 height 20
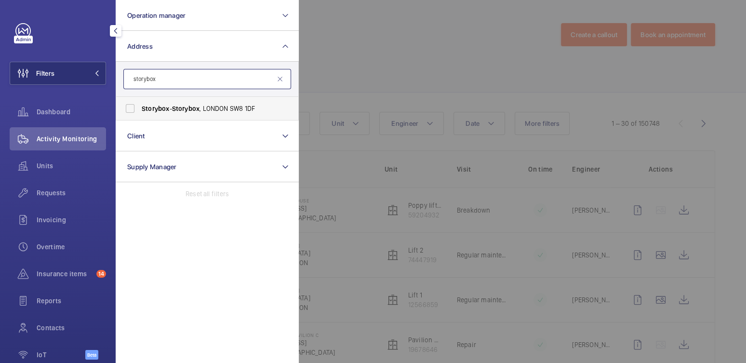
type input "storybox"
click at [213, 108] on span "Storybox - Storybox , [GEOGRAPHIC_DATA] 1DF" at bounding box center [208, 109] width 132 height 10
click at [140, 108] on input "Storybox - Storybox , [GEOGRAPHIC_DATA] 1DF" at bounding box center [129, 108] width 19 height 19
checkbox input "true"
click at [389, 55] on div at bounding box center [672, 181] width 746 height 363
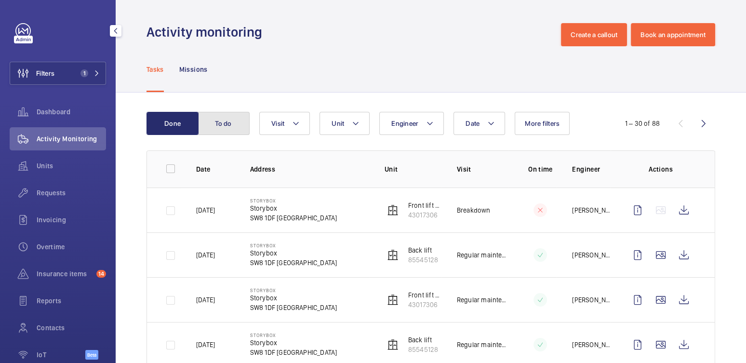
click at [218, 115] on button "To do" at bounding box center [223, 123] width 52 height 23
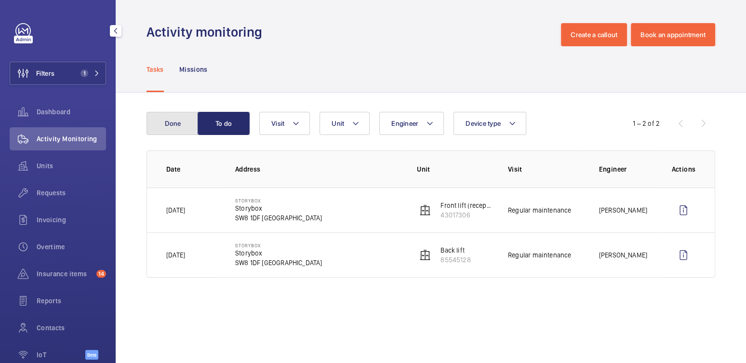
click at [176, 128] on button "Done" at bounding box center [172, 123] width 52 height 23
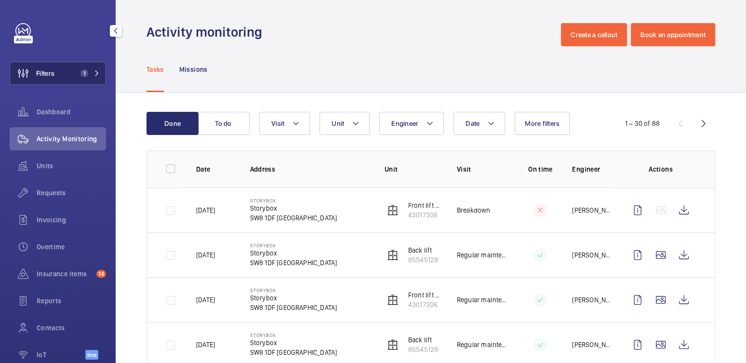
click at [60, 73] on button "Filters 1" at bounding box center [58, 73] width 96 height 23
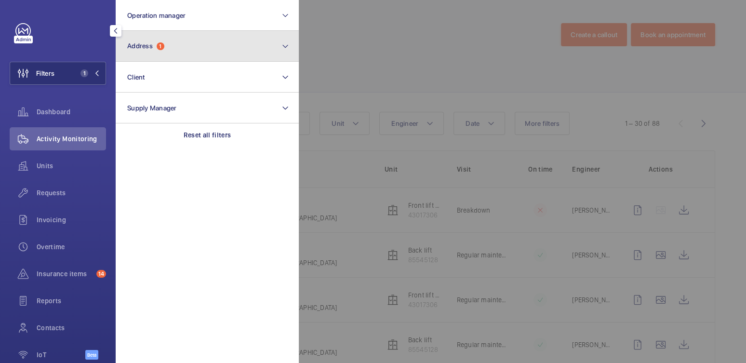
click at [185, 48] on button "Address 1" at bounding box center [207, 46] width 183 height 31
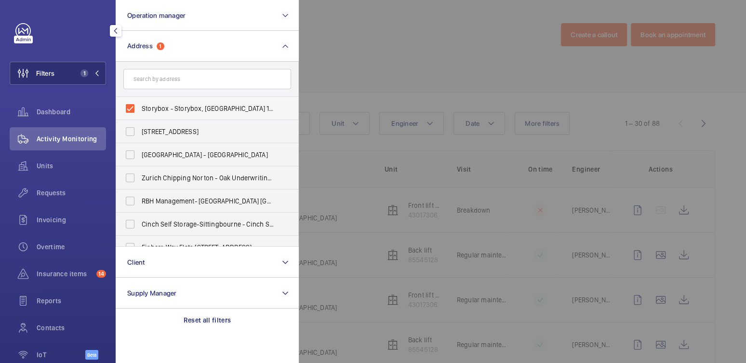
click at [145, 112] on span "Storybox - Storybox, [GEOGRAPHIC_DATA] 1DF" at bounding box center [208, 109] width 132 height 10
click at [140, 112] on input "Storybox - Storybox, [GEOGRAPHIC_DATA] 1DF" at bounding box center [129, 108] width 19 height 19
checkbox input "false"
click at [163, 85] on input "text" at bounding box center [207, 79] width 168 height 20
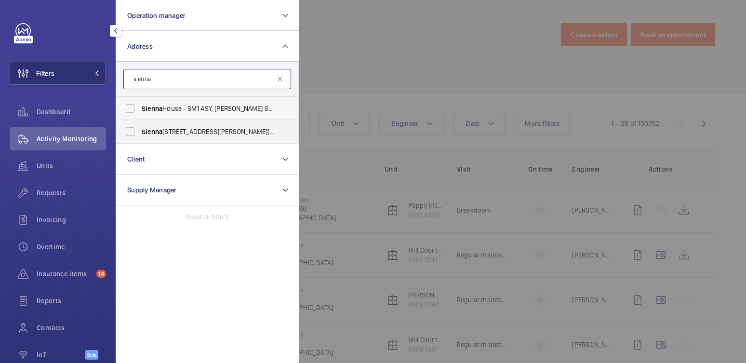
type input "sienna"
click at [181, 109] on span "Sienna House - SM1 4SY, [PERSON_NAME] SM1 4SY" at bounding box center [208, 109] width 132 height 10
click at [140, 109] on input "Sienna House - SM1 4SY, [PERSON_NAME] SM1 4SY" at bounding box center [129, 108] width 19 height 19
checkbox input "true"
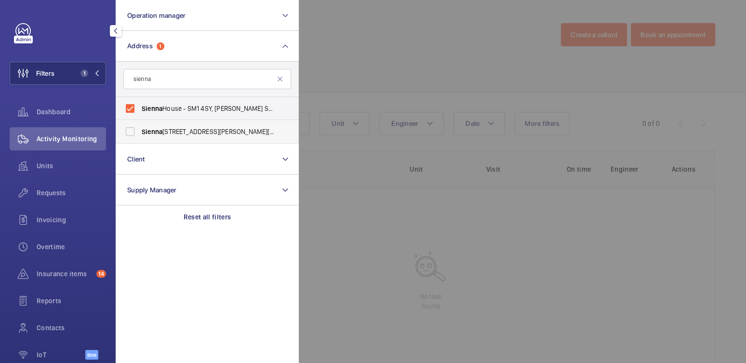
click at [180, 128] on span "[GEOGRAPHIC_DATA] - [PERSON_NAME][STREET_ADDRESS][PERSON_NAME]" at bounding box center [208, 132] width 132 height 10
click at [140, 128] on input "[GEOGRAPHIC_DATA] - [PERSON_NAME][STREET_ADDRESS][PERSON_NAME]" at bounding box center [129, 131] width 19 height 19
checkbox input "true"
click at [380, 49] on div at bounding box center [672, 181] width 746 height 363
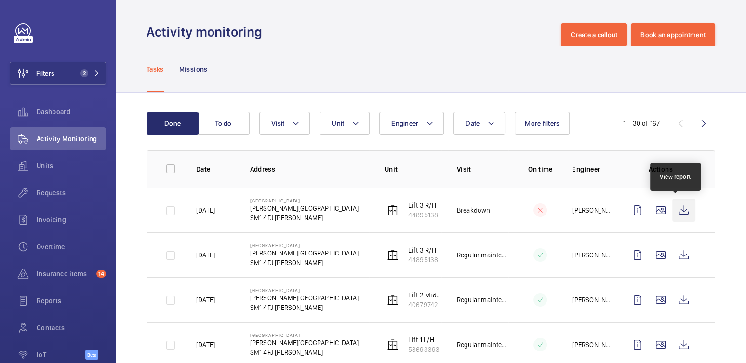
click at [672, 210] on wm-front-icon-button at bounding box center [683, 209] width 23 height 23
click at [54, 169] on span "Units" at bounding box center [71, 166] width 69 height 10
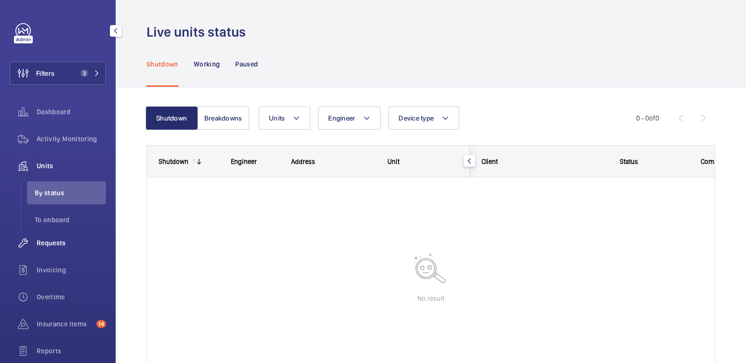
click at [57, 247] on span "Requests" at bounding box center [71, 243] width 69 height 10
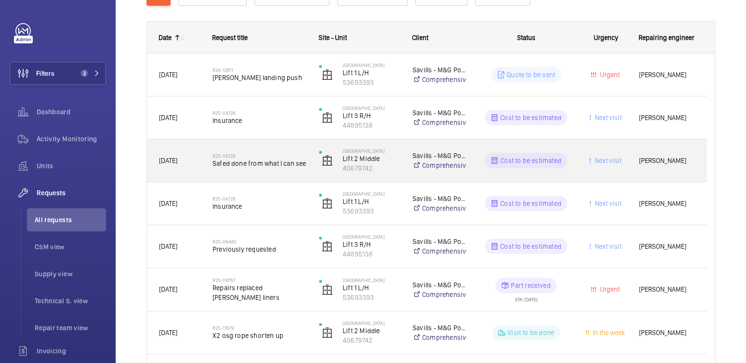
scroll to position [217, 0]
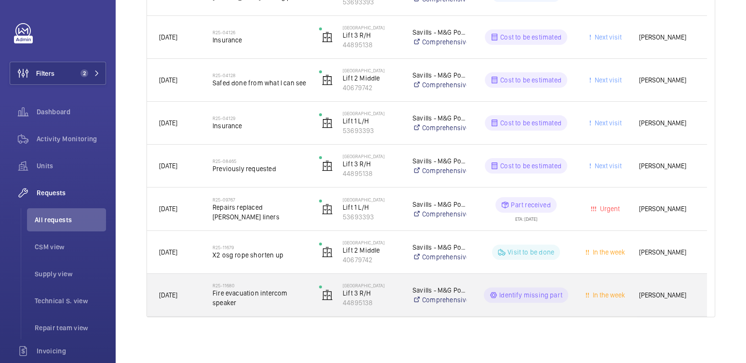
click at [288, 299] on span "Fire evacuation intercom speaker" at bounding box center [259, 297] width 94 height 19
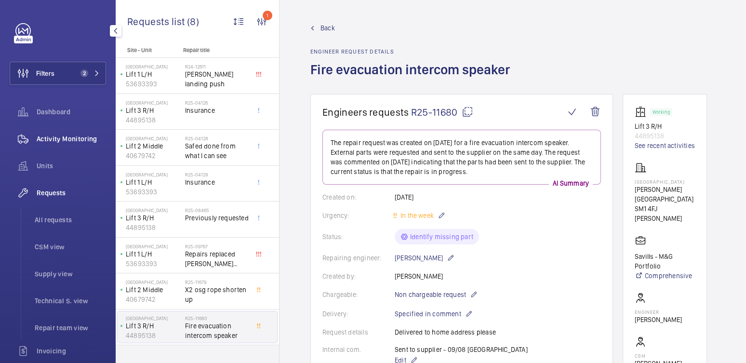
click at [46, 138] on span "Activity Monitoring" at bounding box center [71, 139] width 69 height 10
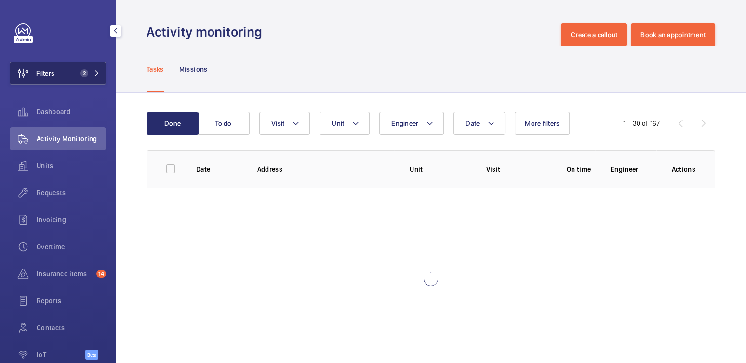
click at [82, 73] on span "2" at bounding box center [88, 73] width 23 height 8
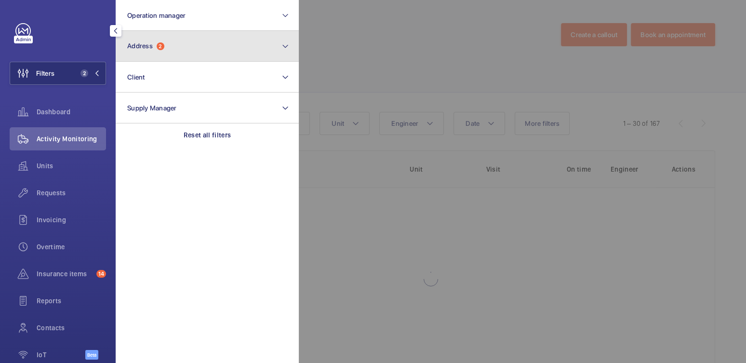
click at [192, 51] on button "Address 2" at bounding box center [207, 46] width 183 height 31
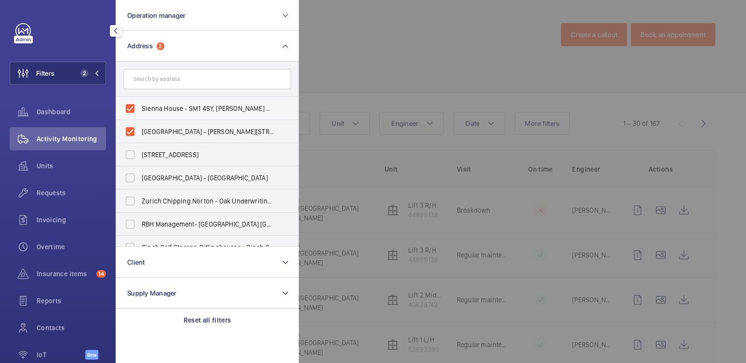
click at [155, 111] on span "Sienna House - SM1 4SY, [PERSON_NAME] SM1 4SY" at bounding box center [208, 109] width 132 height 10
click at [140, 111] on input "Sienna House - SM1 4SY, [PERSON_NAME] SM1 4SY" at bounding box center [129, 108] width 19 height 19
checkbox input "false"
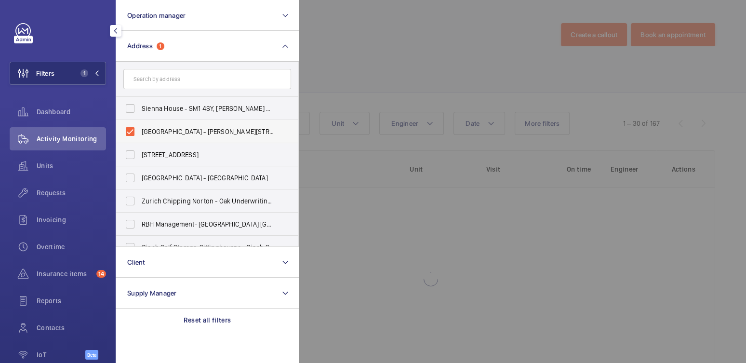
click at [153, 131] on span "[GEOGRAPHIC_DATA] - [PERSON_NAME][STREET_ADDRESS][PERSON_NAME]" at bounding box center [208, 132] width 132 height 10
click at [140, 131] on input "[GEOGRAPHIC_DATA] - [PERSON_NAME][STREET_ADDRESS][PERSON_NAME]" at bounding box center [129, 131] width 19 height 19
checkbox input "false"
click at [395, 48] on div at bounding box center [672, 181] width 746 height 363
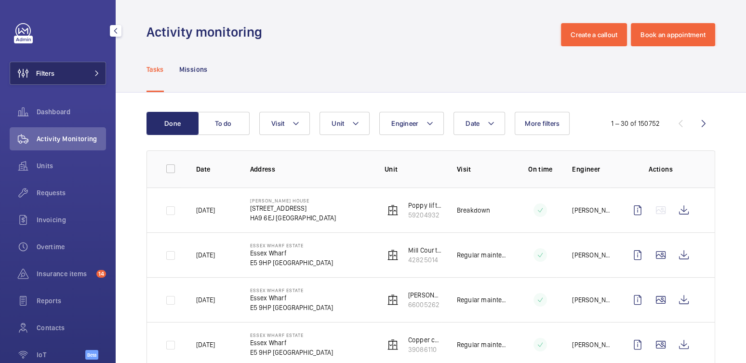
click at [65, 71] on button "Filters" at bounding box center [58, 73] width 96 height 23
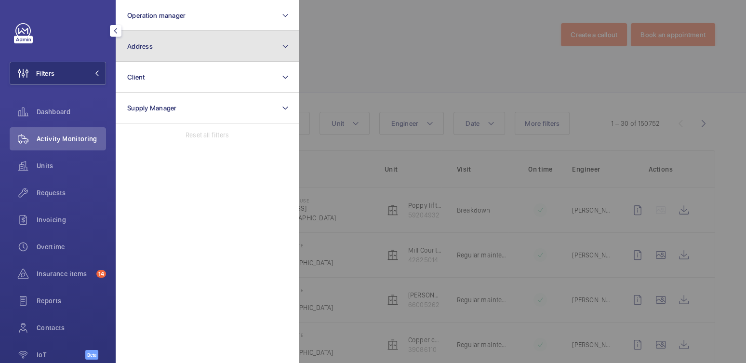
click at [145, 61] on button "Address" at bounding box center [207, 46] width 183 height 31
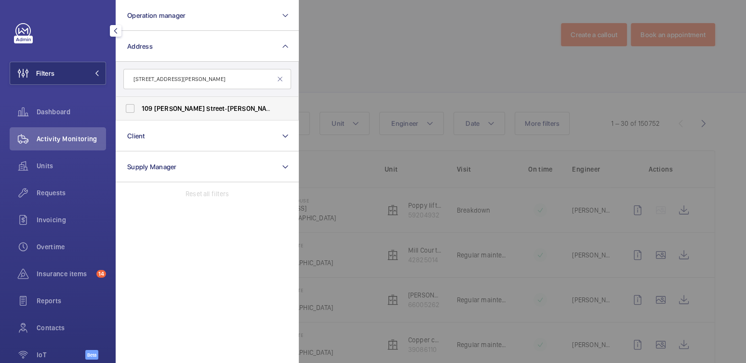
type input "[STREET_ADDRESS][PERSON_NAME]"
click at [206, 105] on span "Street" at bounding box center [215, 109] width 18 height 8
click at [140, 104] on input "[STREET_ADDRESS][PERSON_NAME][PERSON_NAME]" at bounding box center [129, 108] width 19 height 19
checkbox input "true"
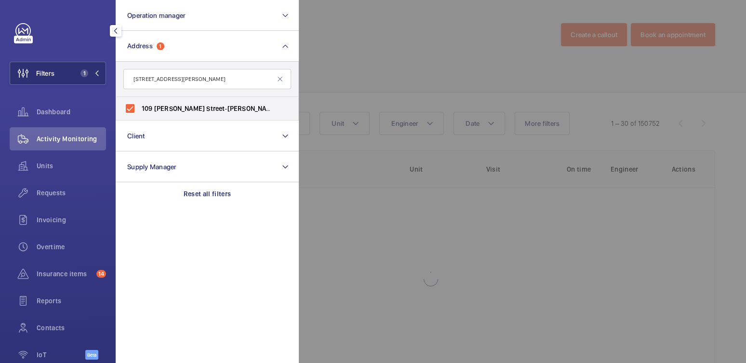
click at [366, 42] on div at bounding box center [672, 181] width 746 height 363
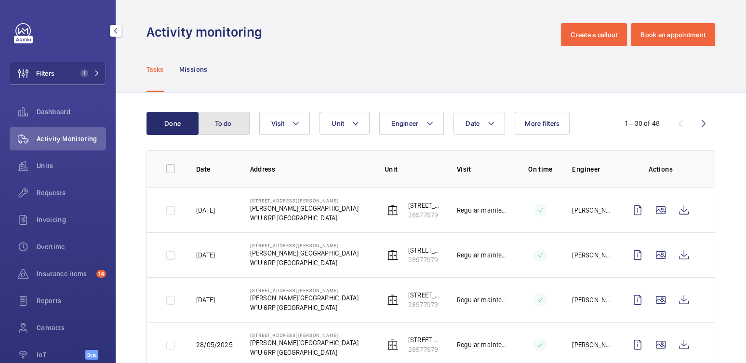
click at [220, 125] on button "To do" at bounding box center [223, 123] width 52 height 23
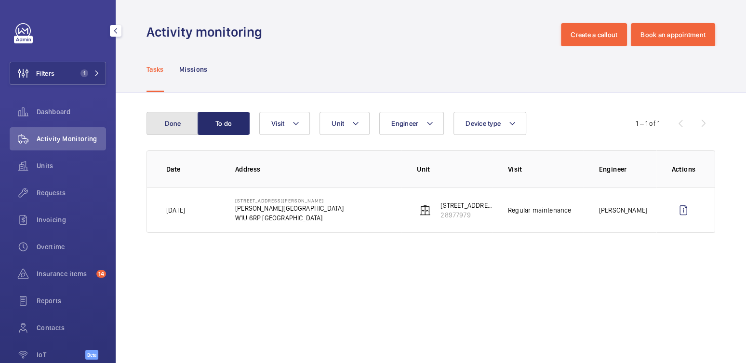
click at [173, 125] on button "Done" at bounding box center [172, 123] width 52 height 23
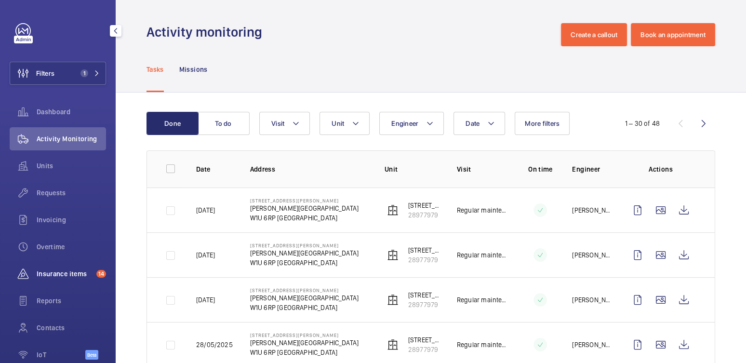
click at [66, 275] on span "Insurance items" at bounding box center [65, 274] width 56 height 10
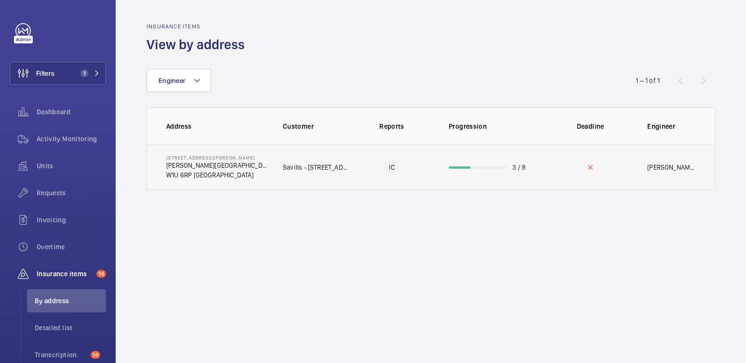
click at [469, 174] on td "3 / 8" at bounding box center [491, 166] width 116 height 45
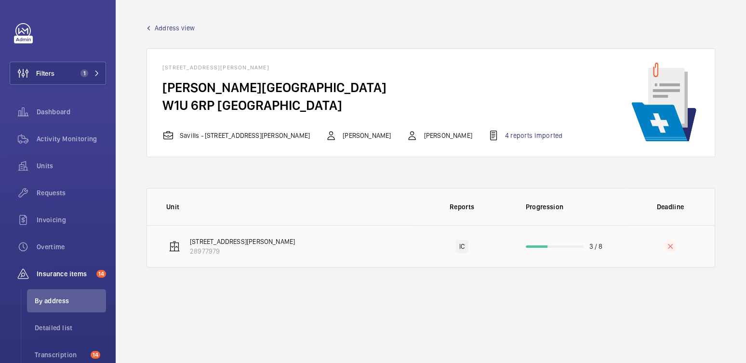
click at [575, 237] on td "3 / 8" at bounding box center [568, 246] width 116 height 42
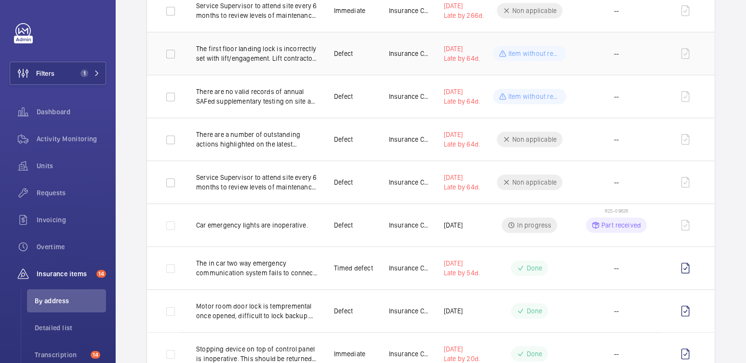
scroll to position [494, 0]
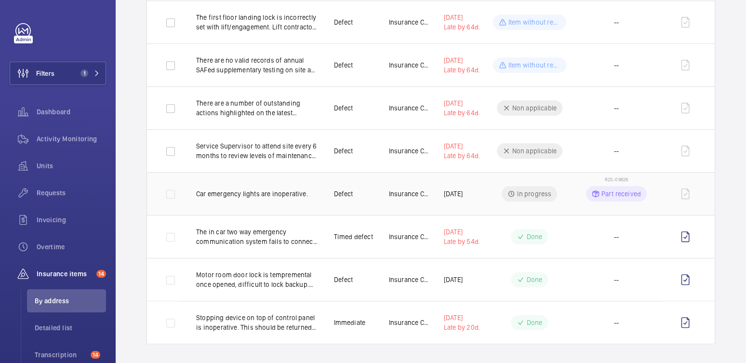
click at [616, 191] on p "Part received" at bounding box center [620, 194] width 39 height 10
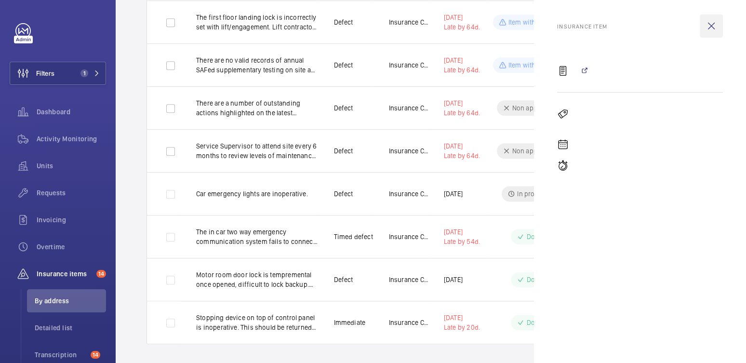
click at [710, 25] on wm-front-icon-button at bounding box center [710, 25] width 23 height 23
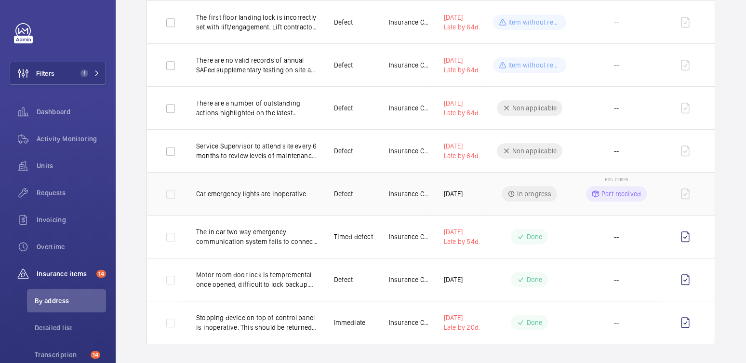
click at [563, 196] on td "In progress" at bounding box center [529, 193] width 87 height 43
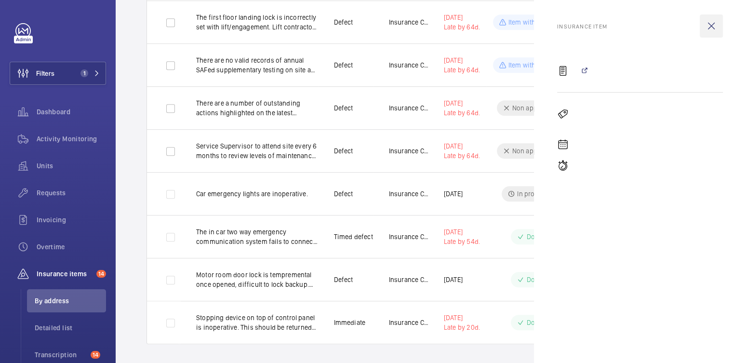
click at [711, 27] on wm-front-icon-button at bounding box center [710, 25] width 23 height 23
